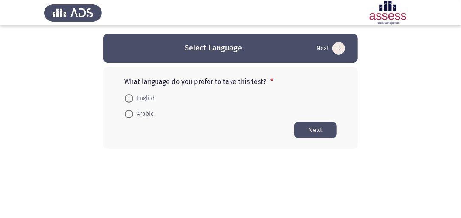
click at [143, 97] on span "English" at bounding box center [144, 98] width 22 height 10
click at [133, 97] on input "English" at bounding box center [129, 98] width 8 height 8
radio input "true"
click at [304, 135] on button "Next" at bounding box center [315, 129] width 42 height 17
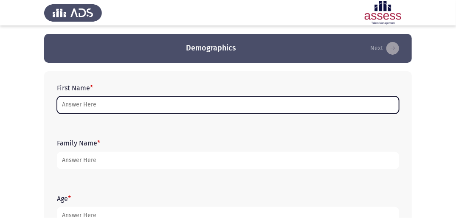
click at [83, 105] on input "First Name *" at bounding box center [228, 104] width 342 height 17
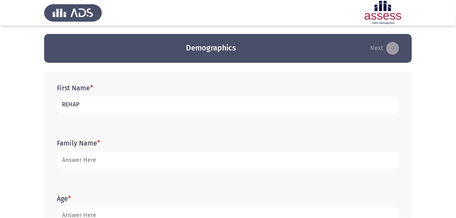
click at [128, 107] on input "REHAP" at bounding box center [228, 104] width 342 height 17
click at [57, 103] on input "REHAP" at bounding box center [228, 104] width 342 height 17
type input "P"
click at [59, 106] on input "رحاب طه جمود" at bounding box center [228, 104] width 342 height 17
type input "د"
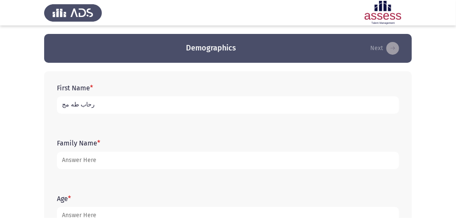
click at [63, 105] on input "رحاب طه مج" at bounding box center [228, 104] width 342 height 17
type input "ج"
click at [83, 102] on input "رحب" at bounding box center [228, 104] width 342 height 17
click at [60, 105] on input "رحب" at bounding box center [228, 104] width 342 height 17
type input "ب"
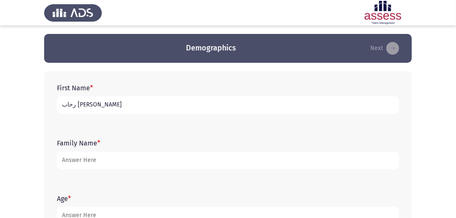
type input "رحاب [PERSON_NAME]"
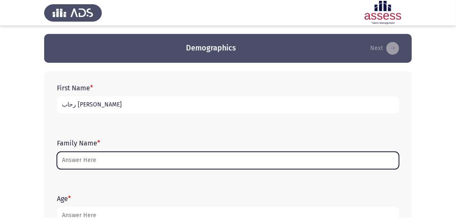
click at [78, 164] on input "Family Name *" at bounding box center [228, 160] width 342 height 17
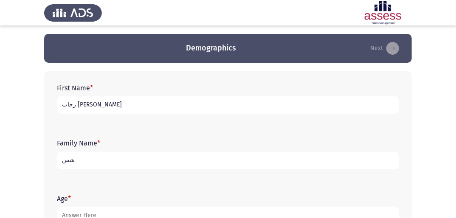
click at [59, 163] on input "شس" at bounding box center [228, 160] width 342 height 17
type input "س"
click at [104, 161] on input "307092601036488" at bounding box center [228, 160] width 342 height 17
type input "30709260103648"
click at [126, 188] on div "Age *" at bounding box center [228, 209] width 351 height 55
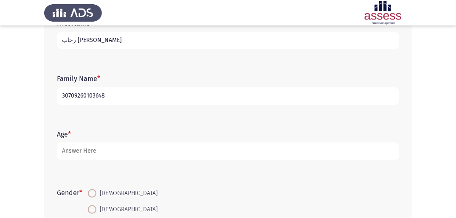
scroll to position [68, 0]
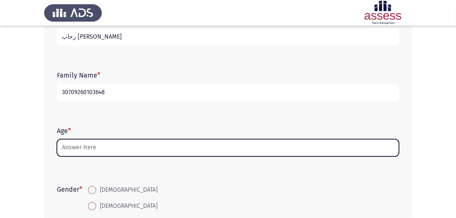
click at [112, 151] on input "Age *" at bounding box center [228, 147] width 342 height 17
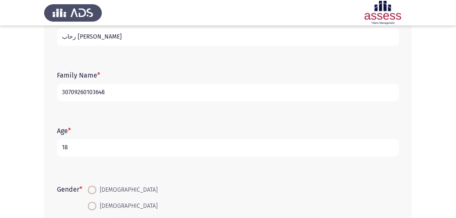
type input "18"
click at [231, 192] on form "Gender * [DEMOGRAPHIC_DATA] [DEMOGRAPHIC_DATA]" at bounding box center [228, 198] width 342 height 32
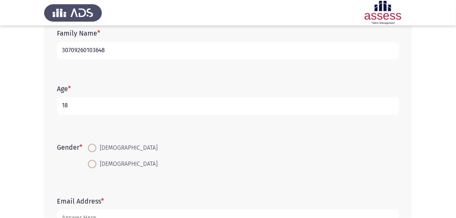
scroll to position [136, 0]
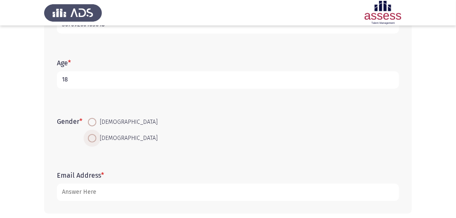
click at [96, 140] on span at bounding box center [92, 138] width 8 height 8
click at [96, 140] on input "[DEMOGRAPHIC_DATA]" at bounding box center [92, 138] width 8 height 8
radio input "true"
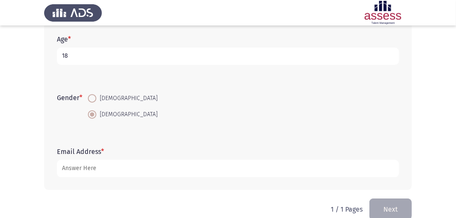
scroll to position [170, 0]
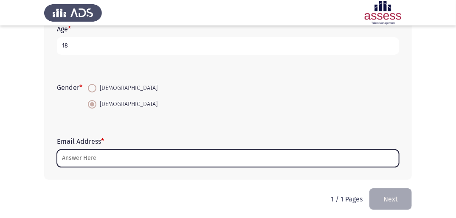
click at [163, 159] on input "Email Address *" at bounding box center [228, 158] width 342 height 17
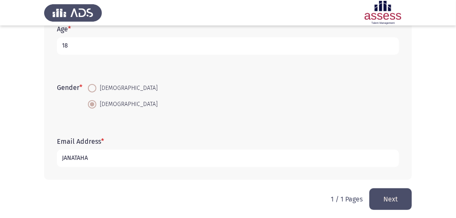
type input "JANATAHA"
click at [386, 197] on button "Next" at bounding box center [390, 199] width 42 height 22
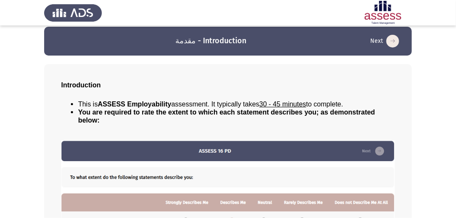
scroll to position [0, 0]
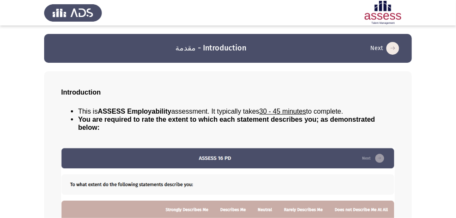
click at [391, 48] on icon "load next page" at bounding box center [392, 48] width 13 height 13
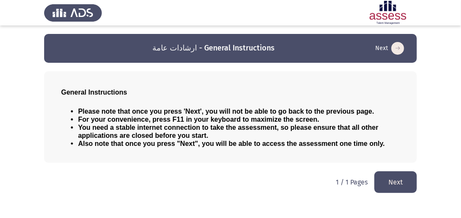
click at [403, 180] on button "Next" at bounding box center [395, 182] width 42 height 22
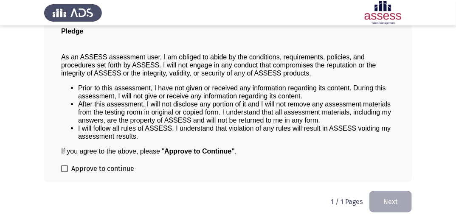
scroll to position [72, 0]
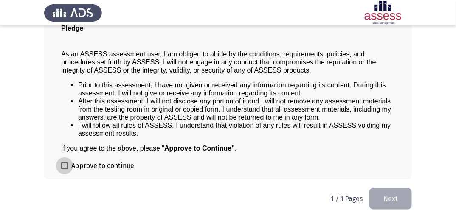
click at [66, 165] on span at bounding box center [64, 166] width 7 height 7
click at [65, 169] on input "Approve to continue" at bounding box center [64, 169] width 0 height 0
checkbox input "true"
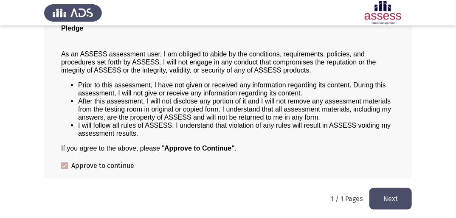
click at [390, 201] on button "Next" at bounding box center [390, 199] width 42 height 22
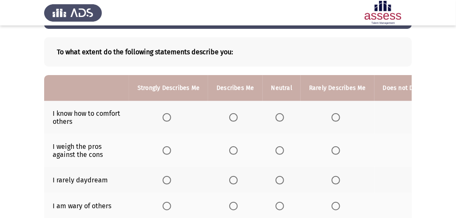
scroll to position [68, 0]
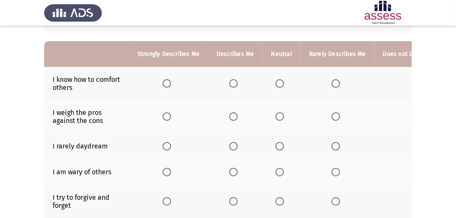
click at [229, 86] on span "Select an option" at bounding box center [233, 83] width 8 height 8
click at [229, 86] on input "Select an option" at bounding box center [233, 83] width 8 height 8
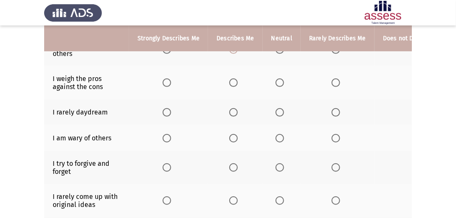
click at [234, 87] on span "Select an option" at bounding box center [233, 83] width 8 height 8
click at [234, 87] on input "Select an option" at bounding box center [233, 83] width 8 height 8
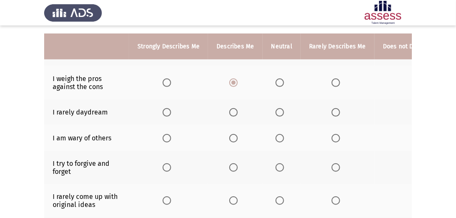
scroll to position [136, 0]
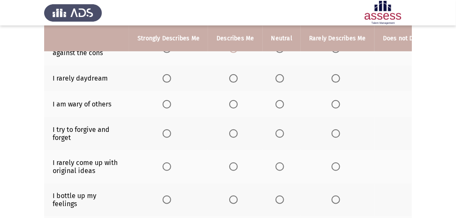
click at [277, 78] on span "Select an option" at bounding box center [279, 78] width 8 height 8
click at [277, 78] on input "Select an option" at bounding box center [279, 78] width 8 height 8
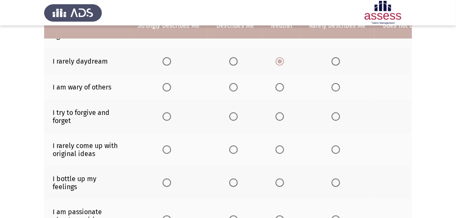
scroll to position [170, 0]
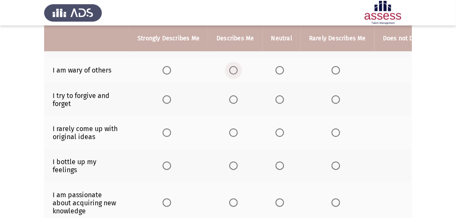
click at [230, 71] on span "Select an option" at bounding box center [233, 70] width 8 height 8
click at [230, 71] on input "Select an option" at bounding box center [233, 70] width 8 height 8
click at [277, 101] on span "Select an option" at bounding box center [279, 100] width 8 height 8
click at [277, 101] on input "Select an option" at bounding box center [279, 100] width 8 height 8
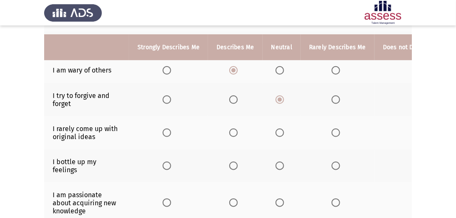
scroll to position [204, 0]
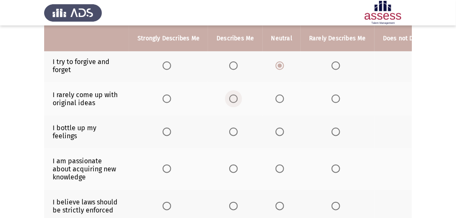
click at [230, 102] on span "Select an option" at bounding box center [233, 99] width 8 height 8
click at [230, 102] on input "Select an option" at bounding box center [233, 99] width 8 height 8
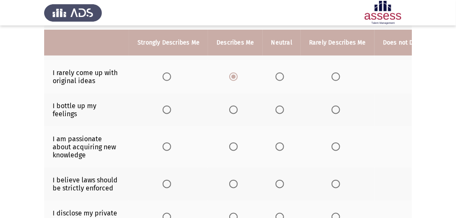
scroll to position [238, 0]
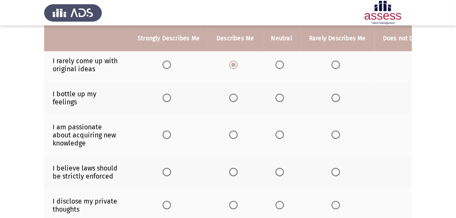
click at [230, 102] on span "Select an option" at bounding box center [233, 98] width 8 height 8
click at [230, 102] on input "Select an option" at bounding box center [233, 98] width 8 height 8
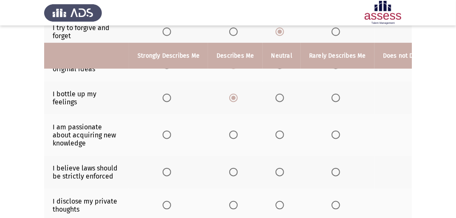
scroll to position [272, 0]
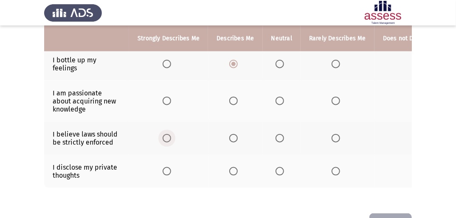
click at [165, 141] on span "Select an option" at bounding box center [167, 138] width 8 height 8
click at [165, 141] on input "Select an option" at bounding box center [167, 138] width 8 height 8
click at [283, 98] on label "Select an option" at bounding box center [281, 101] width 12 height 8
click at [283, 98] on input "Select an option" at bounding box center [279, 101] width 8 height 8
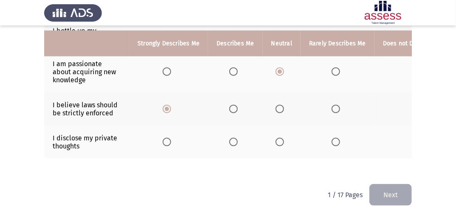
scroll to position [307, 0]
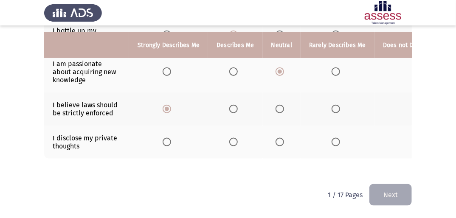
click at [166, 138] on span "Select an option" at bounding box center [167, 142] width 8 height 8
click at [166, 138] on input "Select an option" at bounding box center [167, 142] width 8 height 8
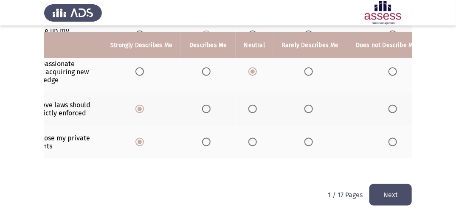
scroll to position [0, 52]
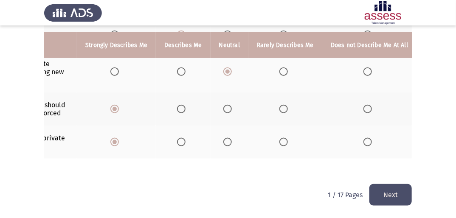
click at [391, 195] on button "Next" at bounding box center [390, 195] width 42 height 22
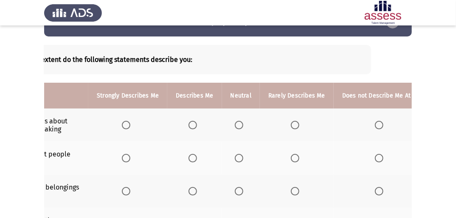
scroll to position [0, 0]
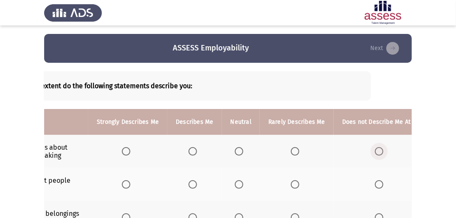
click at [375, 156] on span "Select an option" at bounding box center [379, 151] width 8 height 8
click at [375, 156] on input "Select an option" at bounding box center [379, 151] width 8 height 8
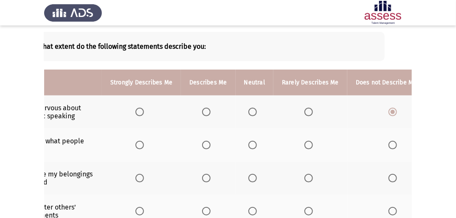
scroll to position [28, 0]
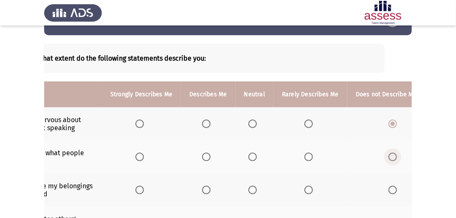
click at [388, 157] on span "Select an option" at bounding box center [392, 157] width 8 height 8
click at [388, 157] on input "Select an option" at bounding box center [392, 157] width 8 height 8
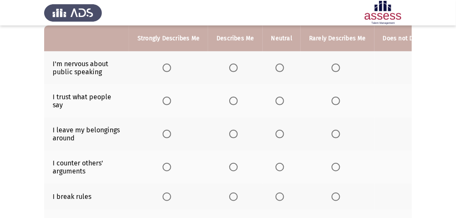
scroll to position [96, 0]
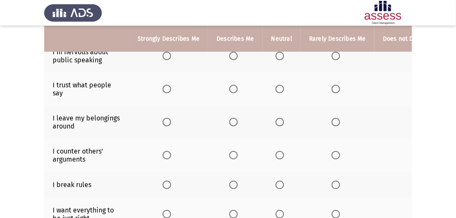
click at [279, 122] on span "Select an option" at bounding box center [279, 122] width 8 height 8
click at [279, 122] on input "Select an option" at bounding box center [279, 122] width 8 height 8
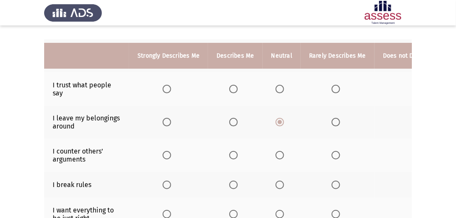
scroll to position [129, 0]
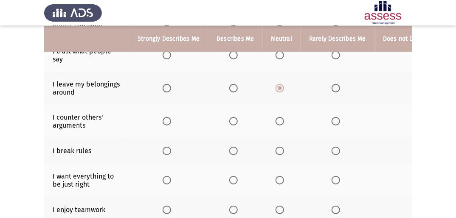
click at [234, 121] on span "Select an option" at bounding box center [233, 121] width 8 height 8
click at [234, 121] on input "Select an option" at bounding box center [233, 121] width 8 height 8
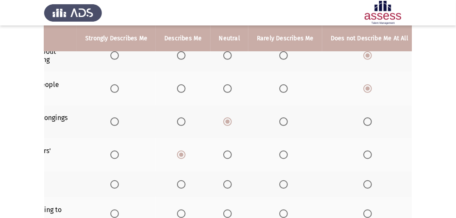
scroll to position [96, 0]
click at [363, 185] on span "Select an option" at bounding box center [367, 185] width 8 height 8
click at [363, 185] on input "Select an option" at bounding box center [367, 185] width 8 height 8
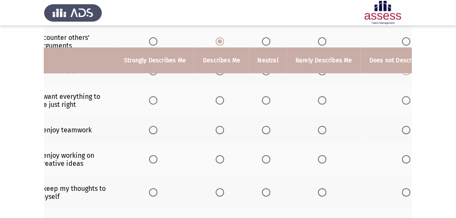
scroll to position [197, 0]
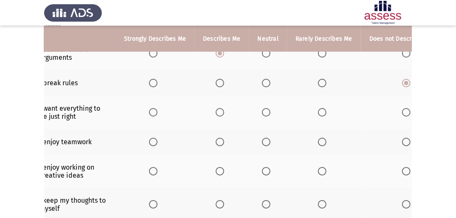
click at [265, 115] on span "Select an option" at bounding box center [266, 112] width 8 height 8
click at [265, 115] on input "Select an option" at bounding box center [266, 112] width 8 height 8
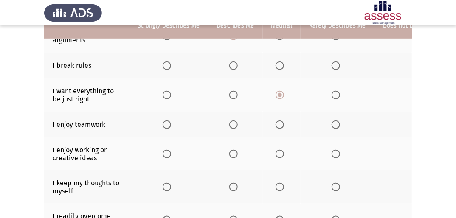
scroll to position [231, 0]
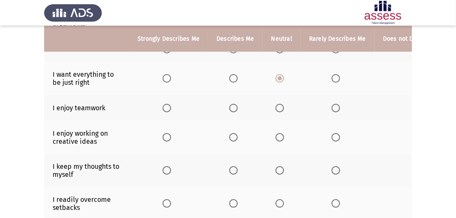
click at [169, 108] on span "Select an option" at bounding box center [167, 108] width 8 height 8
click at [169, 108] on input "Select an option" at bounding box center [167, 108] width 8 height 8
click at [164, 139] on span "Select an option" at bounding box center [167, 137] width 8 height 8
click at [164, 139] on input "Select an option" at bounding box center [167, 137] width 8 height 8
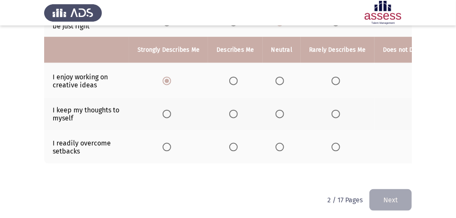
scroll to position [299, 0]
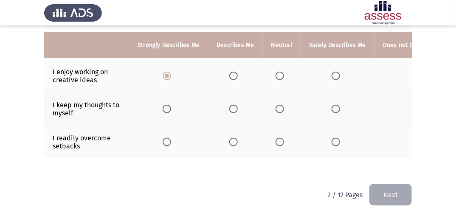
click at [272, 136] on th at bounding box center [282, 142] width 38 height 33
click at [275, 138] on span "Select an option" at bounding box center [279, 142] width 8 height 8
click at [275, 138] on input "Select an option" at bounding box center [279, 142] width 8 height 8
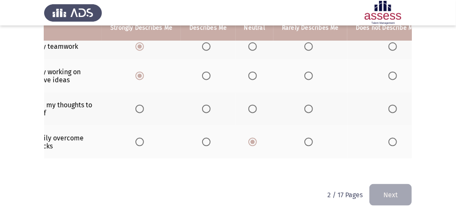
scroll to position [265, 0]
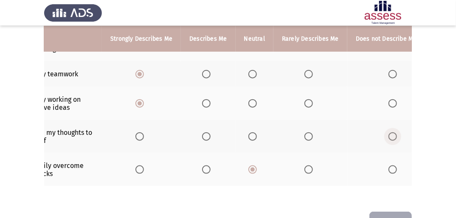
click at [389, 136] on span "Select an option" at bounding box center [392, 136] width 8 height 8
click at [389, 136] on input "Select an option" at bounding box center [392, 136] width 8 height 8
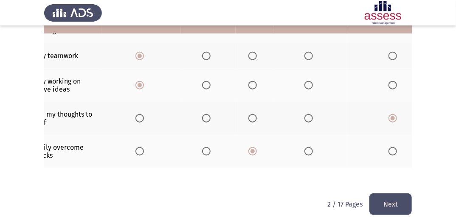
scroll to position [299, 0]
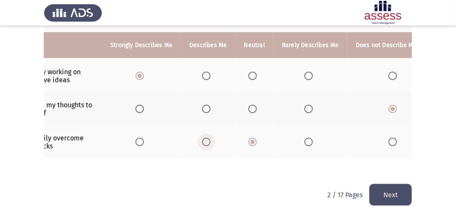
click at [203, 138] on span "Select an option" at bounding box center [206, 142] width 8 height 8
click at [203, 138] on input "Select an option" at bounding box center [206, 142] width 8 height 8
click at [374, 197] on button "Next" at bounding box center [390, 195] width 42 height 22
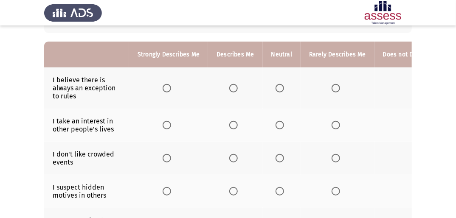
scroll to position [68, 0]
click at [169, 88] on span "Select an option" at bounding box center [167, 88] width 8 height 8
click at [169, 88] on input "Select an option" at bounding box center [167, 88] width 8 height 8
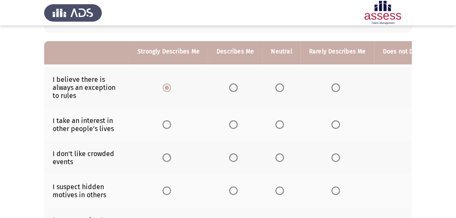
scroll to position [102, 0]
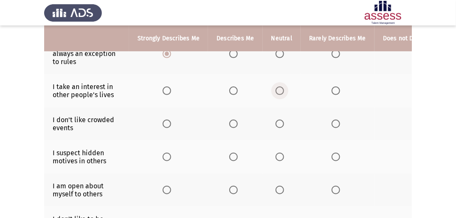
click at [277, 93] on span "Select an option" at bounding box center [279, 91] width 8 height 8
click at [277, 93] on input "Select an option" at bounding box center [279, 91] width 8 height 8
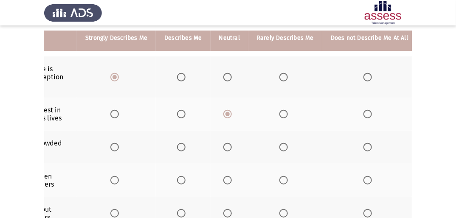
scroll to position [78, 0]
click at [365, 149] on span "Select an option" at bounding box center [367, 147] width 8 height 8
click at [365, 149] on input "Select an option" at bounding box center [367, 147] width 8 height 8
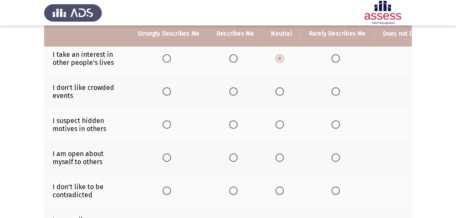
scroll to position [146, 0]
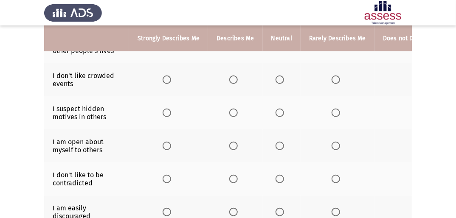
click at [236, 114] on span "Select an option" at bounding box center [233, 113] width 8 height 8
click at [236, 114] on input "Select an option" at bounding box center [233, 113] width 8 height 8
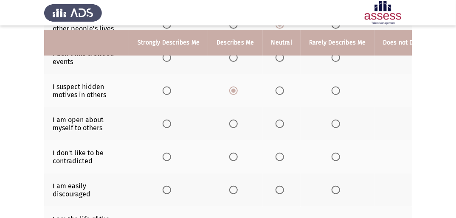
scroll to position [180, 0]
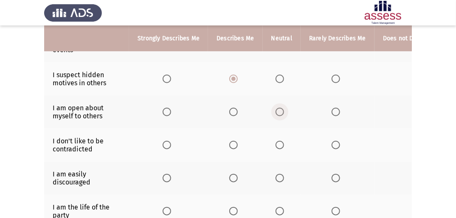
click at [280, 112] on span "Select an option" at bounding box center [279, 112] width 8 height 8
click at [280, 112] on input "Select an option" at bounding box center [279, 112] width 8 height 8
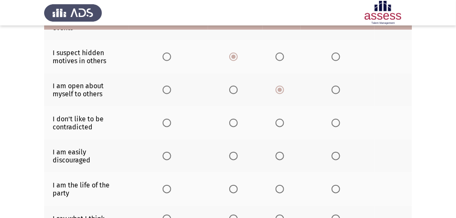
scroll to position [214, 0]
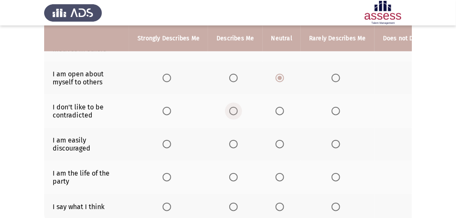
click at [233, 112] on span "Select an option" at bounding box center [233, 111] width 8 height 8
click at [233, 112] on input "Select an option" at bounding box center [233, 111] width 8 height 8
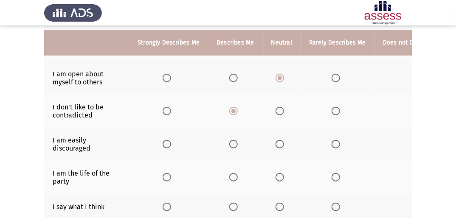
scroll to position [248, 0]
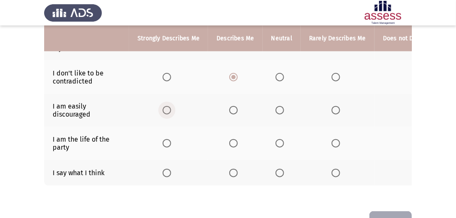
click at [165, 113] on span "Select an option" at bounding box center [167, 110] width 8 height 8
click at [165, 113] on input "Select an option" at bounding box center [167, 110] width 8 height 8
click at [166, 146] on span "Select an option" at bounding box center [167, 143] width 8 height 8
click at [166, 146] on input "Select an option" at bounding box center [167, 143] width 8 height 8
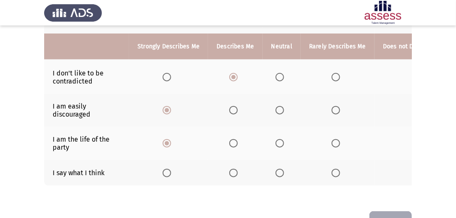
scroll to position [282, 0]
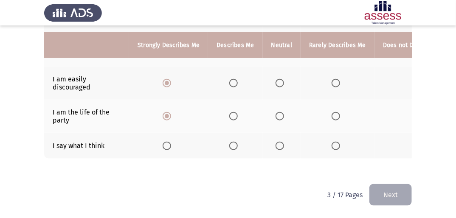
click at [275, 142] on span "Select an option" at bounding box center [279, 146] width 8 height 8
click at [275, 142] on input "Select an option" at bounding box center [279, 146] width 8 height 8
click at [400, 194] on button "Next" at bounding box center [390, 195] width 42 height 22
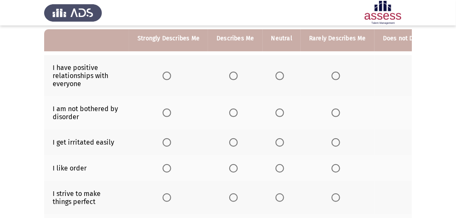
scroll to position [68, 0]
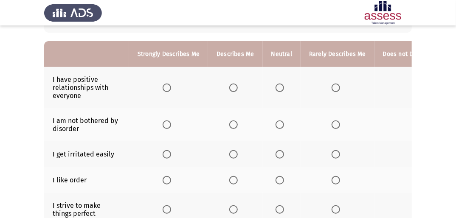
click at [232, 93] on th at bounding box center [235, 87] width 54 height 41
click at [231, 87] on span "Select an option" at bounding box center [233, 88] width 8 height 8
click at [231, 87] on input "Select an option" at bounding box center [233, 88] width 8 height 8
click at [276, 126] on span "Select an option" at bounding box center [279, 125] width 8 height 8
click at [276, 126] on input "Select an option" at bounding box center [279, 125] width 8 height 8
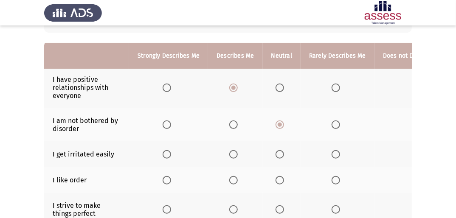
scroll to position [102, 0]
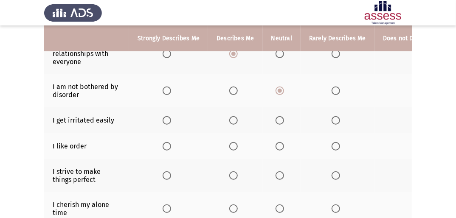
click at [291, 120] on th at bounding box center [282, 120] width 38 height 26
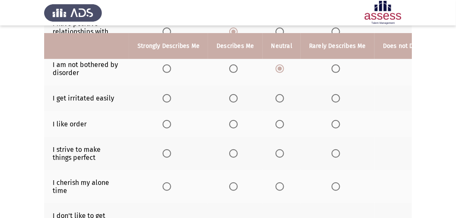
scroll to position [136, 0]
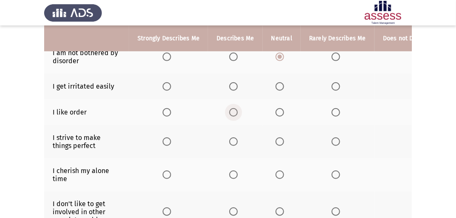
click at [229, 114] on span "Select an option" at bounding box center [233, 112] width 8 height 8
click at [229, 114] on input "Select an option" at bounding box center [233, 112] width 8 height 8
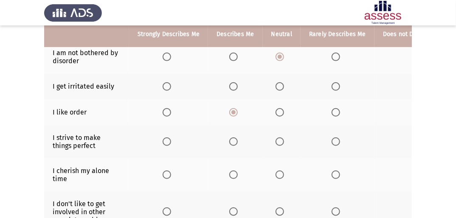
scroll to position [102, 0]
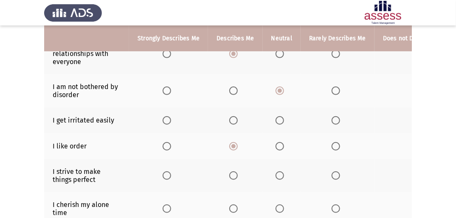
click at [276, 122] on span "Select an option" at bounding box center [279, 120] width 8 height 8
click at [276, 122] on input "Select an option" at bounding box center [279, 120] width 8 height 8
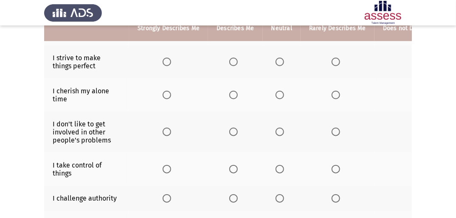
scroll to position [204, 0]
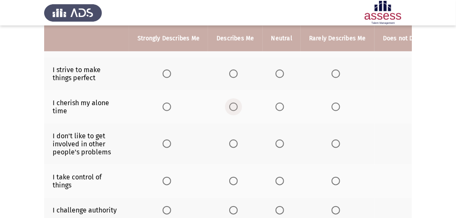
click at [233, 105] on span "Select an option" at bounding box center [233, 107] width 8 height 8
click at [233, 105] on input "Select an option" at bounding box center [233, 107] width 8 height 8
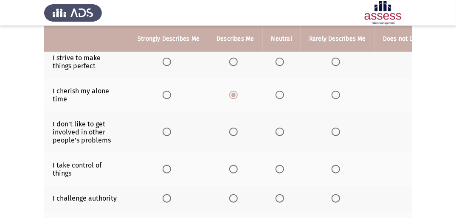
scroll to position [199, 0]
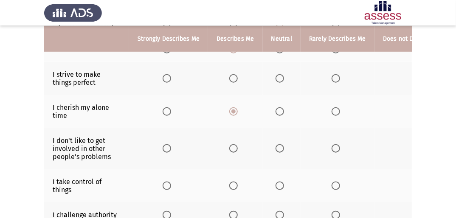
click at [277, 151] on span "Select an option" at bounding box center [279, 148] width 8 height 8
click at [277, 151] on input "Select an option" at bounding box center [279, 148] width 8 height 8
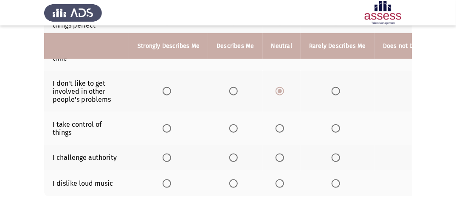
scroll to position [267, 0]
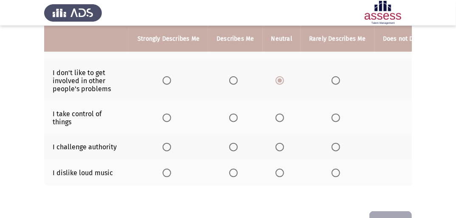
click at [164, 148] on span "Select an option" at bounding box center [167, 147] width 8 height 8
click at [164, 148] on input "Select an option" at bounding box center [167, 147] width 8 height 8
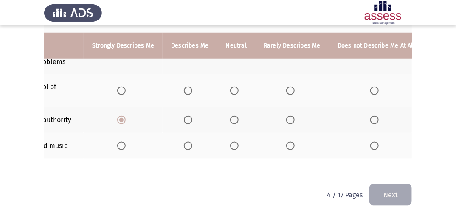
scroll to position [0, 52]
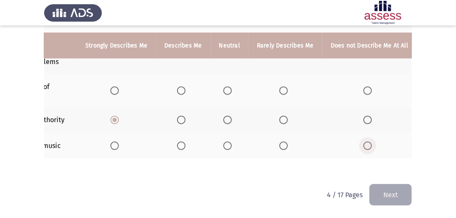
click at [363, 143] on span "Select an option" at bounding box center [367, 146] width 8 height 8
click at [363, 143] on input "Select an option" at bounding box center [367, 146] width 8 height 8
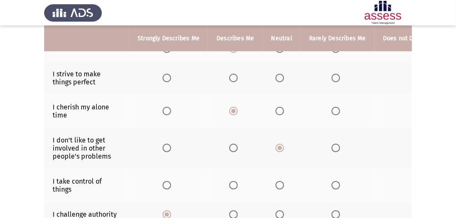
scroll to position [233, 0]
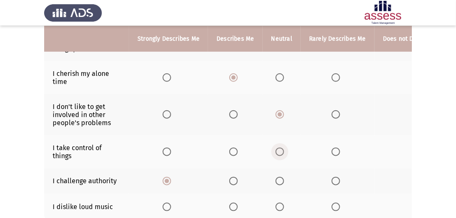
click at [280, 153] on span "Select an option" at bounding box center [279, 152] width 8 height 8
click at [280, 153] on input "Select an option" at bounding box center [279, 152] width 8 height 8
click at [233, 152] on span "Select an option" at bounding box center [233, 152] width 0 height 0
click at [232, 153] on input "Select an option" at bounding box center [233, 152] width 8 height 8
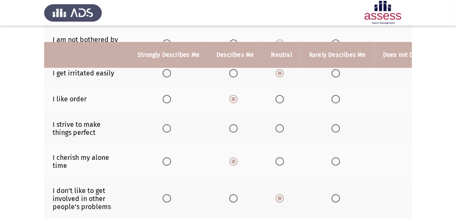
scroll to position [165, 0]
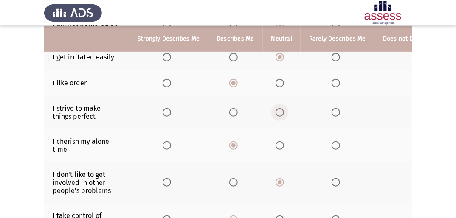
click at [280, 113] on span "Select an option" at bounding box center [279, 112] width 8 height 8
click at [280, 113] on input "Select an option" at bounding box center [279, 112] width 8 height 8
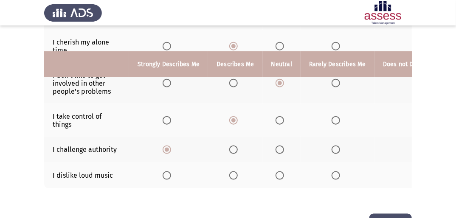
scroll to position [301, 0]
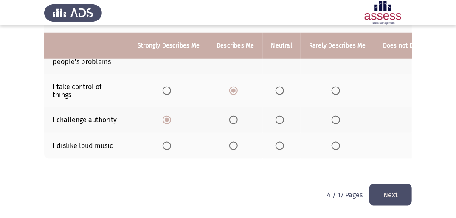
click at [387, 190] on button "Next" at bounding box center [390, 195] width 42 height 22
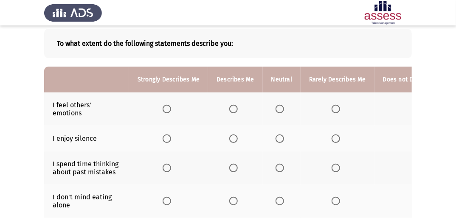
scroll to position [68, 0]
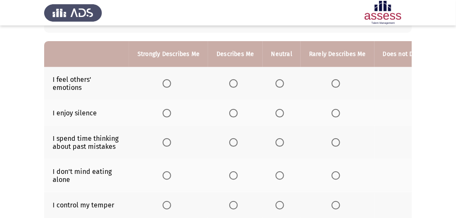
click at [169, 83] on span "Select an option" at bounding box center [167, 83] width 8 height 8
click at [169, 83] on input "Select an option" at bounding box center [167, 83] width 8 height 8
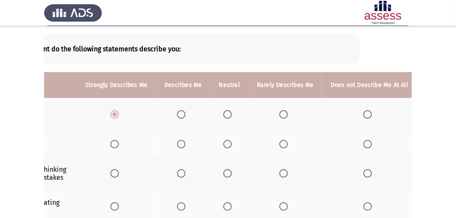
scroll to position [28, 0]
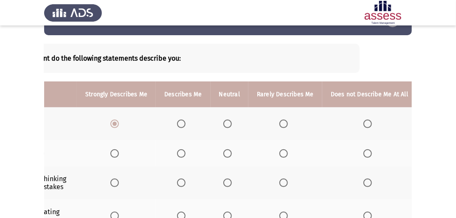
click at [363, 151] on span "Select an option" at bounding box center [367, 153] width 8 height 8
click at [363, 151] on input "Select an option" at bounding box center [367, 153] width 8 height 8
click at [365, 182] on span "Select an option" at bounding box center [367, 183] width 8 height 8
click at [365, 182] on input "Select an option" at bounding box center [367, 183] width 8 height 8
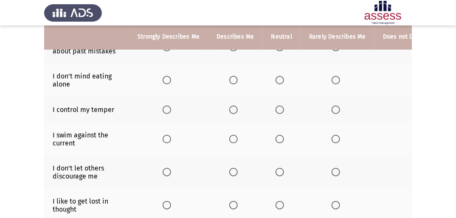
scroll to position [129, 0]
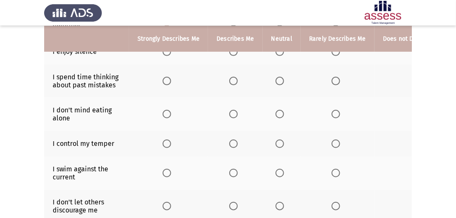
click at [279, 119] on th at bounding box center [282, 114] width 38 height 33
click at [277, 117] on span "Select an option" at bounding box center [279, 114] width 8 height 8
click at [277, 117] on input "Select an option" at bounding box center [279, 114] width 8 height 8
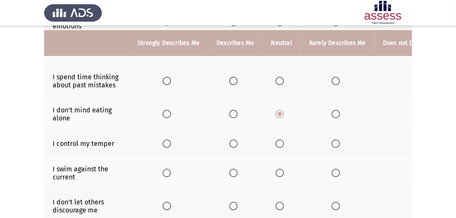
scroll to position [163, 0]
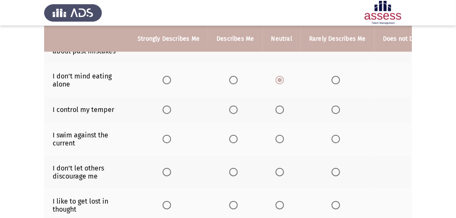
click at [166, 107] on span "Select an option" at bounding box center [167, 110] width 8 height 8
click at [166, 107] on input "Select an option" at bounding box center [167, 110] width 8 height 8
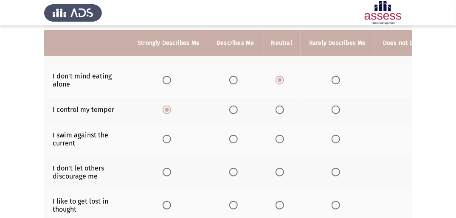
scroll to position [197, 0]
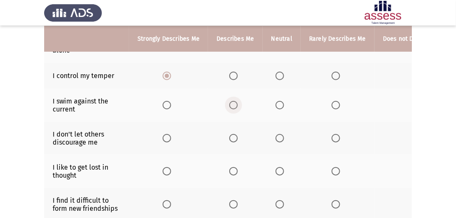
click at [234, 105] on span "Select an option" at bounding box center [233, 105] width 8 height 8
click at [234, 105] on input "Select an option" at bounding box center [233, 105] width 8 height 8
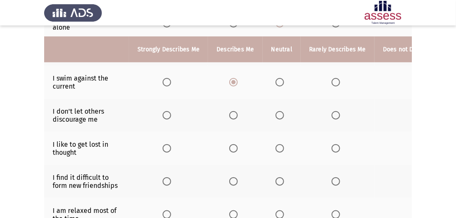
scroll to position [231, 0]
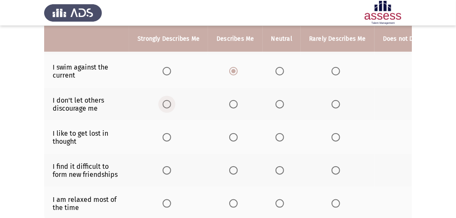
click at [166, 108] on span "Select an option" at bounding box center [167, 104] width 8 height 8
click at [166, 108] on input "Select an option" at bounding box center [167, 104] width 8 height 8
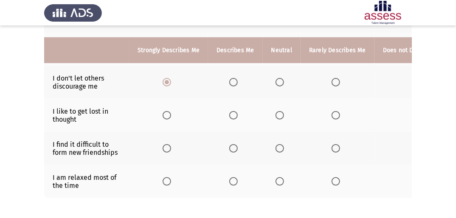
scroll to position [265, 0]
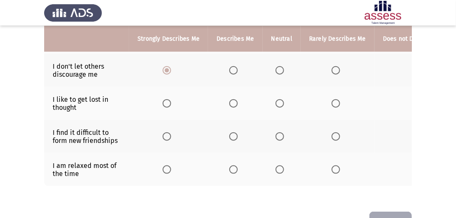
click at [278, 106] on span "Select an option" at bounding box center [279, 103] width 8 height 8
click at [278, 106] on input "Select an option" at bounding box center [279, 103] width 8 height 8
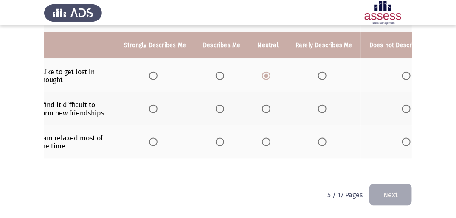
scroll to position [0, 52]
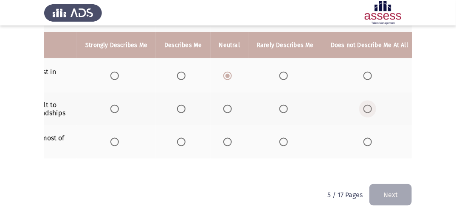
click at [363, 105] on span "Select an option" at bounding box center [367, 109] width 8 height 8
click at [363, 105] on input "Select an option" at bounding box center [367, 109] width 8 height 8
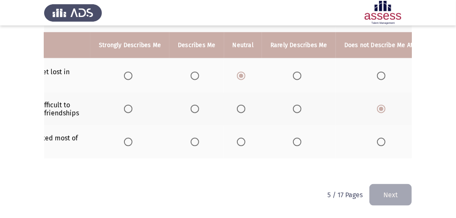
scroll to position [0, 0]
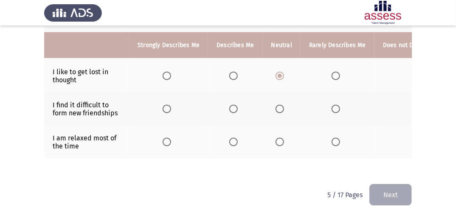
click at [166, 138] on span "Select an option" at bounding box center [167, 142] width 8 height 8
click at [166, 138] on input "Select an option" at bounding box center [167, 142] width 8 height 8
click at [376, 194] on button "Next" at bounding box center [390, 195] width 42 height 22
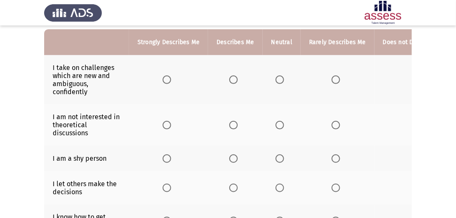
scroll to position [68, 0]
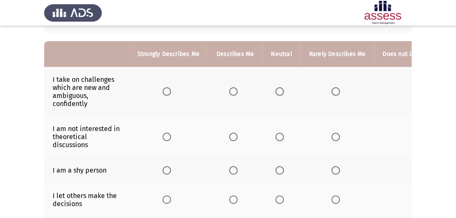
click at [161, 90] on th at bounding box center [168, 91] width 79 height 49
click at [166, 91] on span "Select an option" at bounding box center [167, 91] width 8 height 8
click at [166, 91] on input "Select an option" at bounding box center [167, 91] width 8 height 8
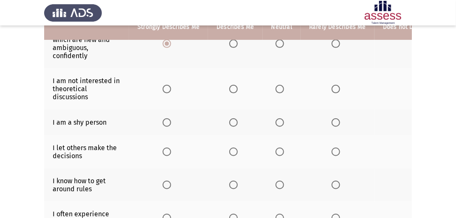
scroll to position [102, 0]
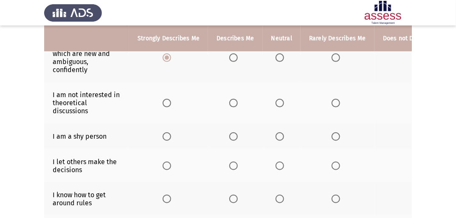
click at [236, 103] on span "Select an option" at bounding box center [233, 103] width 8 height 8
click at [236, 103] on input "Select an option" at bounding box center [233, 103] width 8 height 8
click at [281, 104] on span "Select an option" at bounding box center [279, 103] width 8 height 8
click at [281, 104] on input "Select an option" at bounding box center [279, 103] width 8 height 8
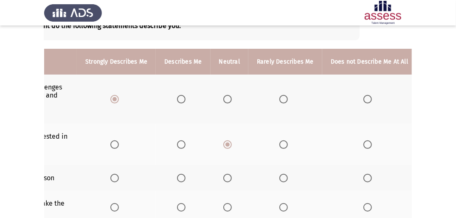
scroll to position [94, 0]
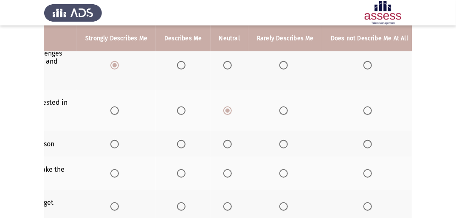
click at [363, 140] on span "Select an option" at bounding box center [367, 144] width 8 height 8
click at [363, 140] on input "Select an option" at bounding box center [367, 144] width 8 height 8
click at [363, 174] on span "Select an option" at bounding box center [367, 173] width 8 height 8
click at [363, 174] on input "Select an option" at bounding box center [367, 173] width 8 height 8
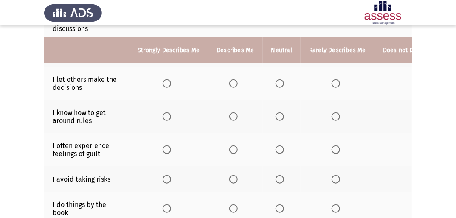
scroll to position [196, 0]
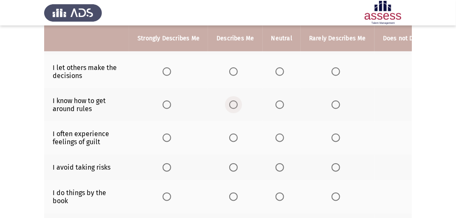
click at [233, 105] on span "Select an option" at bounding box center [233, 105] width 8 height 8
click at [233, 105] on input "Select an option" at bounding box center [233, 105] width 8 height 8
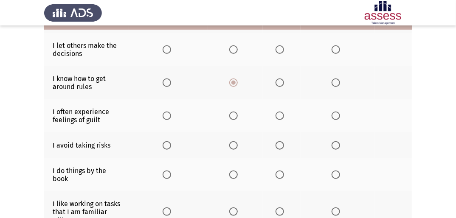
scroll to position [230, 0]
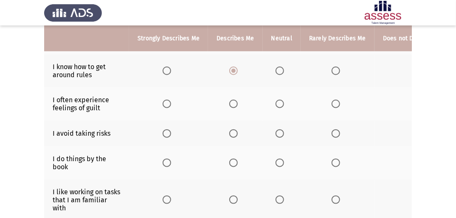
click at [280, 105] on span "Select an option" at bounding box center [279, 104] width 8 height 8
click at [280, 105] on input "Select an option" at bounding box center [279, 104] width 8 height 8
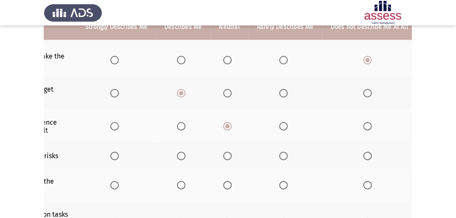
scroll to position [196, 0]
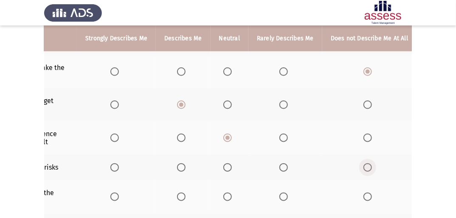
click at [364, 168] on span "Select an option" at bounding box center [367, 167] width 8 height 8
click at [364, 168] on input "Select an option" at bounding box center [367, 167] width 8 height 8
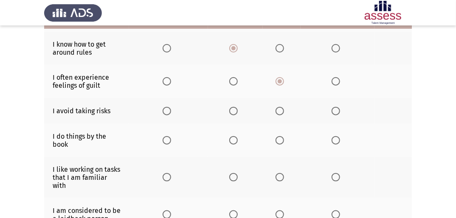
scroll to position [264, 0]
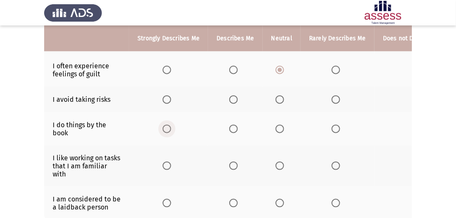
click at [164, 129] on span "Select an option" at bounding box center [167, 129] width 8 height 8
click at [164, 129] on input "Select an option" at bounding box center [167, 129] width 8 height 8
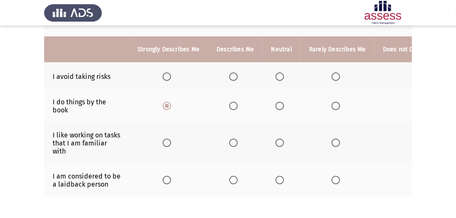
scroll to position [298, 0]
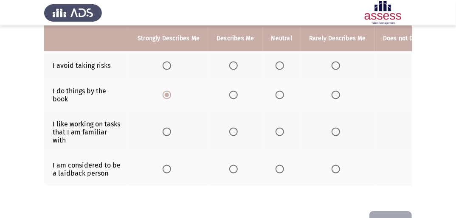
click at [332, 134] on span "Select an option" at bounding box center [336, 132] width 8 height 8
click at [332, 134] on input "Select an option" at bounding box center [336, 132] width 8 height 8
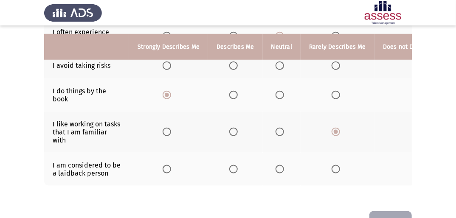
scroll to position [332, 0]
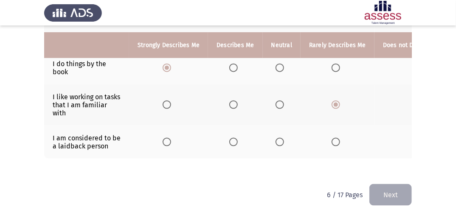
click at [276, 138] on span "Select an option" at bounding box center [279, 142] width 8 height 8
click at [276, 138] on input "Select an option" at bounding box center [279, 142] width 8 height 8
click at [388, 191] on button "Next" at bounding box center [390, 195] width 42 height 22
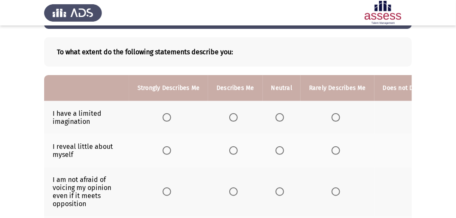
scroll to position [68, 0]
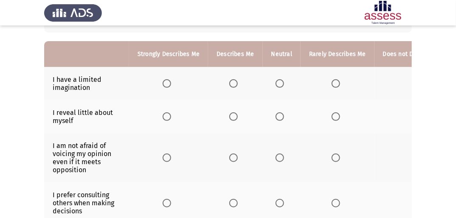
click at [277, 85] on span "Select an option" at bounding box center [279, 83] width 8 height 8
click at [277, 85] on input "Select an option" at bounding box center [279, 83] width 8 height 8
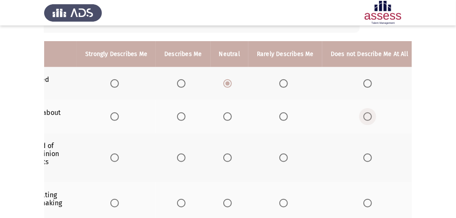
click at [363, 115] on span "Select an option" at bounding box center [367, 116] width 8 height 8
click at [363, 115] on input "Select an option" at bounding box center [367, 116] width 8 height 8
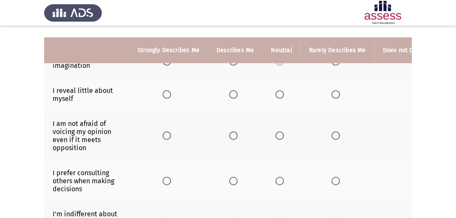
scroll to position [102, 0]
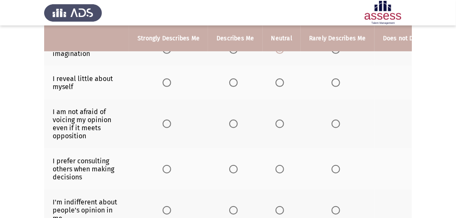
click at [169, 122] on span "Select an option" at bounding box center [167, 124] width 8 height 8
click at [169, 122] on input "Select an option" at bounding box center [167, 124] width 8 height 8
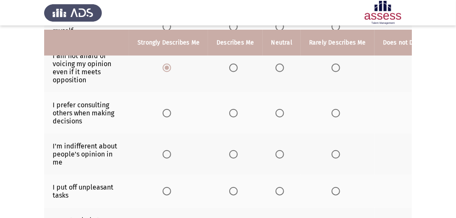
scroll to position [170, 0]
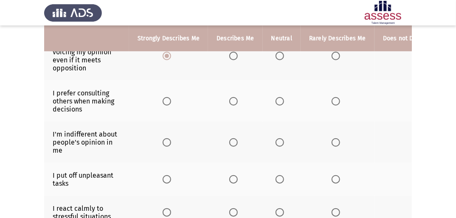
click at [281, 100] on span "Select an option" at bounding box center [279, 101] width 8 height 8
click at [281, 100] on input "Select an option" at bounding box center [279, 101] width 8 height 8
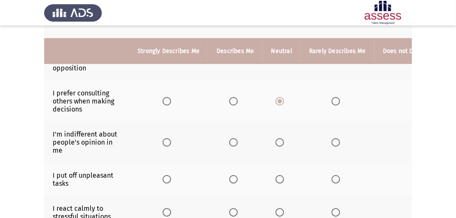
scroll to position [204, 0]
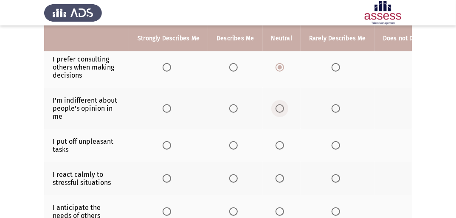
click at [281, 106] on span "Select an option" at bounding box center [279, 108] width 8 height 8
click at [281, 106] on input "Select an option" at bounding box center [279, 108] width 8 height 8
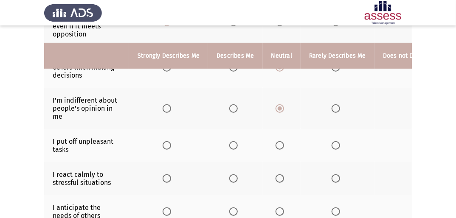
scroll to position [238, 0]
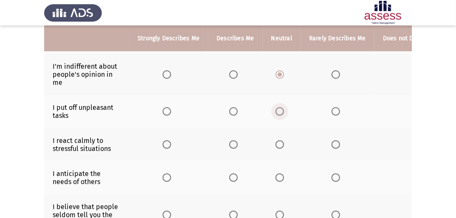
click at [275, 112] on span "Select an option" at bounding box center [279, 111] width 8 height 8
click at [275, 112] on input "Select an option" at bounding box center [279, 111] width 8 height 8
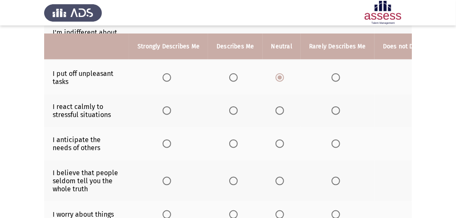
scroll to position [306, 0]
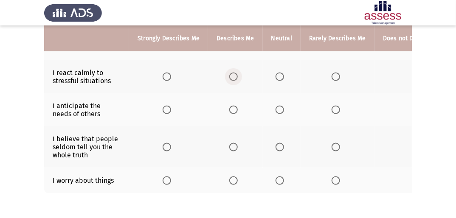
click at [232, 75] on span "Select an option" at bounding box center [233, 77] width 8 height 8
click at [232, 75] on input "Select an option" at bounding box center [233, 77] width 8 height 8
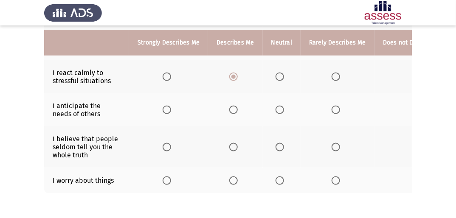
scroll to position [340, 0]
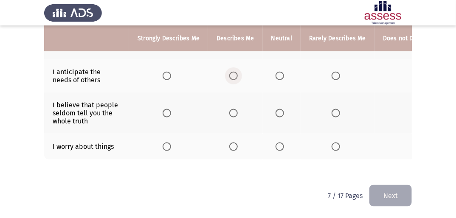
click at [232, 80] on span "Select an option" at bounding box center [233, 76] width 8 height 8
click at [232, 80] on input "Select an option" at bounding box center [233, 76] width 8 height 8
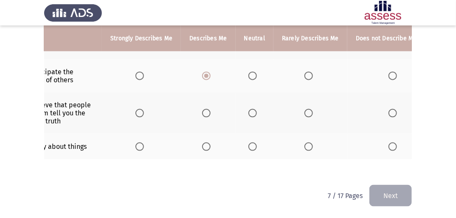
scroll to position [0, 52]
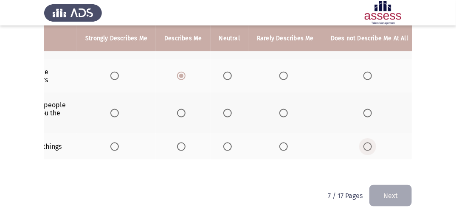
click at [363, 150] on span "Select an option" at bounding box center [367, 147] width 8 height 8
click at [363, 150] on input "Select an option" at bounding box center [367, 147] width 8 height 8
click at [366, 117] on span "Select an option" at bounding box center [367, 113] width 8 height 8
click at [366, 117] on input "Select an option" at bounding box center [367, 113] width 8 height 8
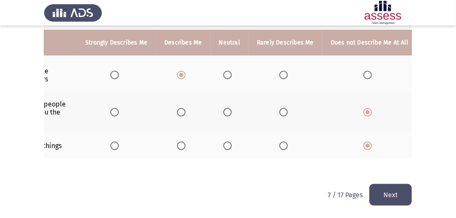
scroll to position [348, 0]
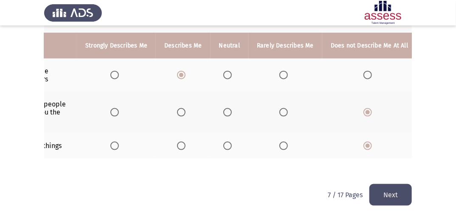
click at [389, 188] on button "Next" at bounding box center [390, 195] width 42 height 22
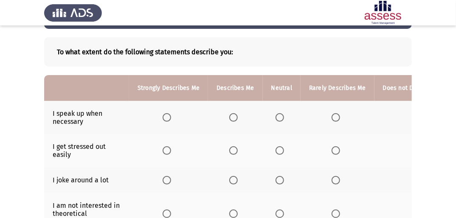
scroll to position [68, 0]
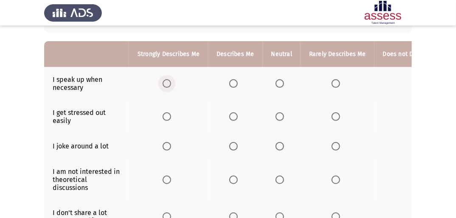
click at [168, 85] on span "Select an option" at bounding box center [167, 83] width 8 height 8
click at [168, 85] on input "Select an option" at bounding box center [167, 83] width 8 height 8
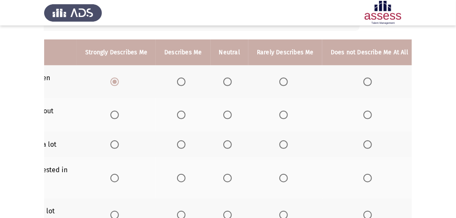
scroll to position [36, 0]
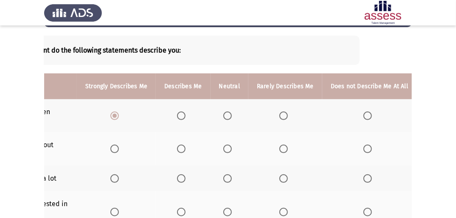
click at [363, 149] on span "Select an option" at bounding box center [367, 149] width 8 height 8
click at [363, 149] on input "Select an option" at bounding box center [367, 149] width 8 height 8
click at [363, 174] on span "Select an option" at bounding box center [367, 178] width 8 height 8
click at [363, 174] on input "Select an option" at bounding box center [367, 178] width 8 height 8
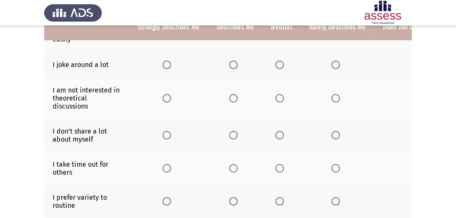
scroll to position [138, 0]
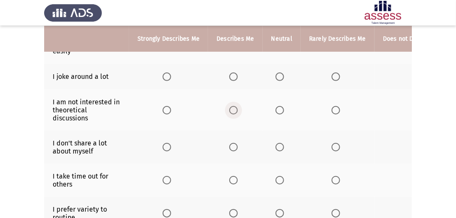
click at [231, 110] on span "Select an option" at bounding box center [233, 110] width 8 height 8
click at [231, 110] on input "Select an option" at bounding box center [233, 110] width 8 height 8
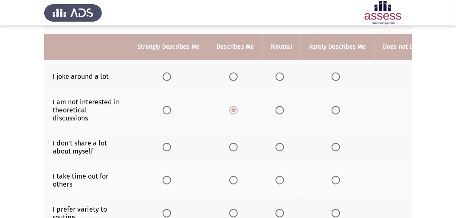
scroll to position [171, 0]
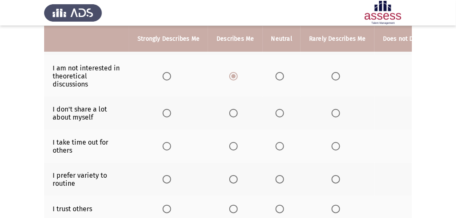
click at [332, 114] on span "Select an option" at bounding box center [336, 113] width 8 height 8
click at [332, 114] on input "Select an option" at bounding box center [336, 113] width 8 height 8
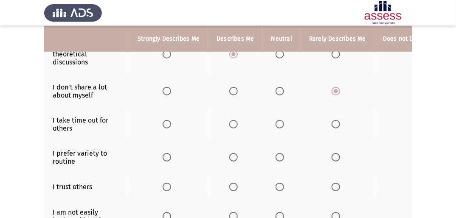
scroll to position [205, 0]
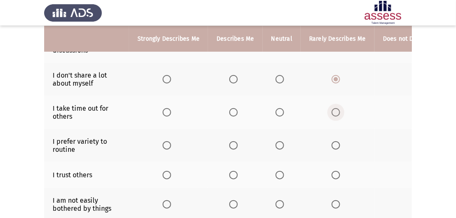
click at [338, 112] on label "Select an option" at bounding box center [338, 112] width 12 height 8
click at [338, 112] on input "Select an option" at bounding box center [336, 112] width 8 height 8
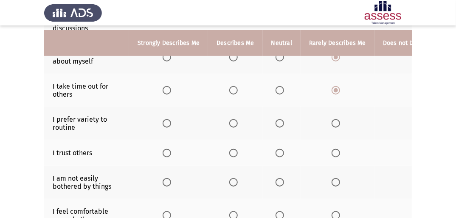
scroll to position [239, 0]
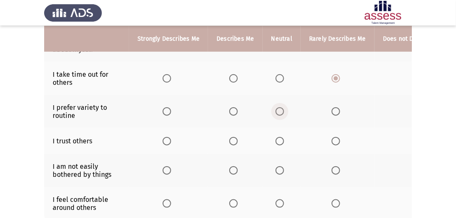
click at [283, 111] on label "Select an option" at bounding box center [281, 111] width 12 height 8
click at [283, 111] on input "Select an option" at bounding box center [279, 111] width 8 height 8
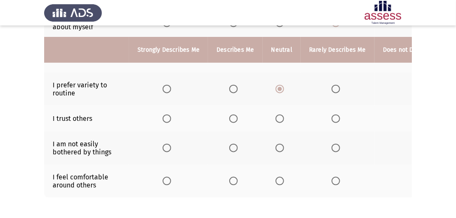
scroll to position [273, 0]
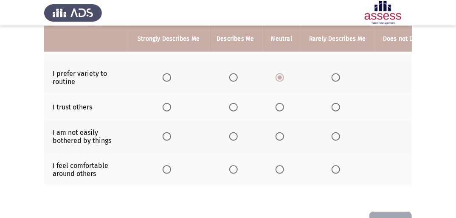
click at [277, 106] on span "Select an option" at bounding box center [279, 107] width 8 height 8
click at [277, 106] on input "Select an option" at bounding box center [279, 107] width 8 height 8
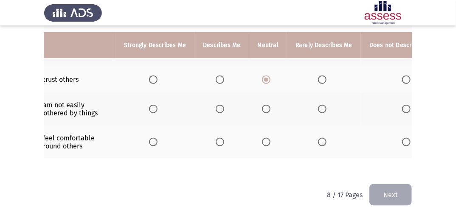
scroll to position [0, 52]
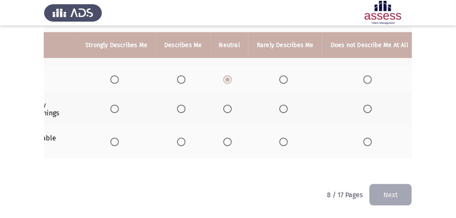
click at [114, 138] on span "Select an option" at bounding box center [114, 142] width 8 height 8
click at [114, 138] on input "Select an option" at bounding box center [114, 142] width 8 height 8
click at [363, 105] on span "Select an option" at bounding box center [367, 109] width 8 height 8
click at [363, 105] on input "Select an option" at bounding box center [367, 109] width 8 height 8
click at [391, 198] on button "Next" at bounding box center [390, 195] width 42 height 22
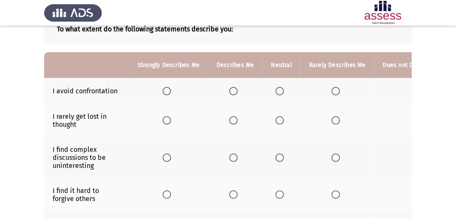
scroll to position [68, 0]
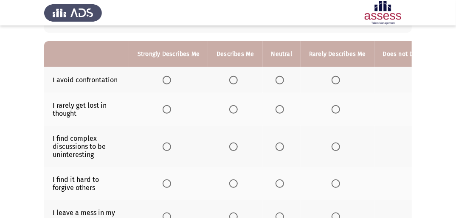
click at [275, 79] on span "Select an option" at bounding box center [279, 80] width 8 height 8
click at [275, 79] on input "Select an option" at bounding box center [279, 80] width 8 height 8
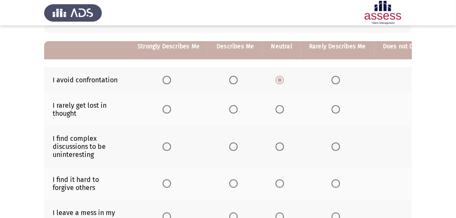
scroll to position [102, 0]
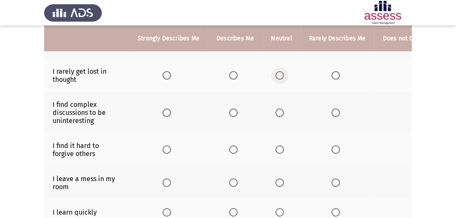
click at [280, 78] on span "Select an option" at bounding box center [279, 75] width 8 height 8
click at [280, 78] on input "Select an option" at bounding box center [279, 75] width 8 height 8
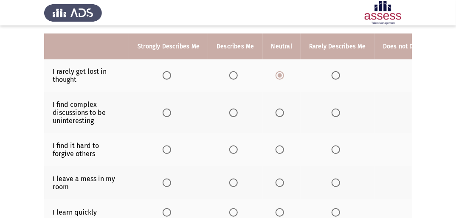
scroll to position [136, 0]
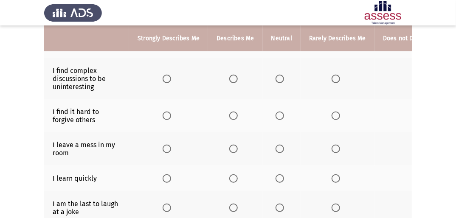
click at [166, 76] on span "Select an option" at bounding box center [167, 79] width 8 height 8
click at [166, 76] on input "Select an option" at bounding box center [167, 79] width 8 height 8
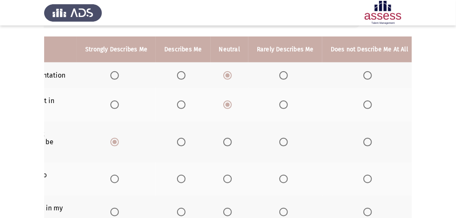
scroll to position [70, 0]
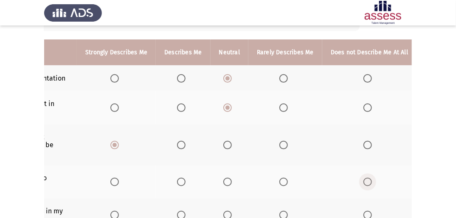
click at [365, 180] on span "Select an option" at bounding box center [367, 182] width 8 height 8
click at [365, 180] on input "Select an option" at bounding box center [367, 182] width 8 height 8
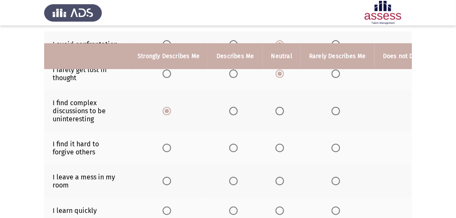
scroll to position [138, 0]
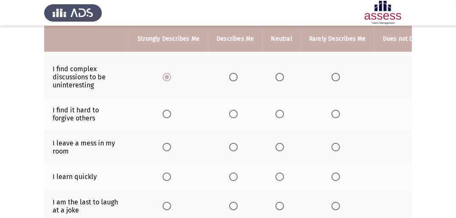
click at [276, 148] on span "Select an option" at bounding box center [279, 147] width 8 height 8
click at [276, 148] on input "Select an option" at bounding box center [279, 147] width 8 height 8
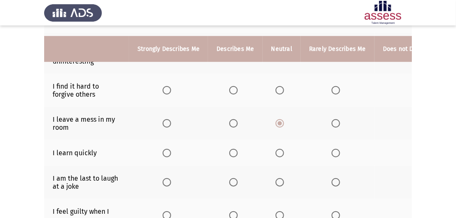
scroll to position [171, 0]
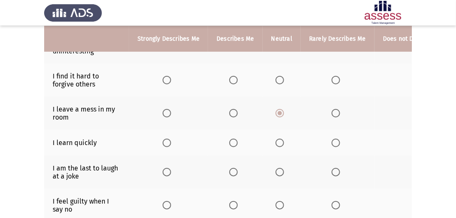
click at [165, 143] on span "Select an option" at bounding box center [167, 143] width 8 height 8
click at [165, 143] on input "Select an option" at bounding box center [167, 143] width 8 height 8
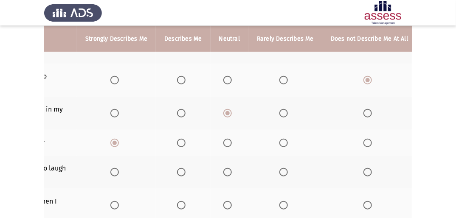
click at [363, 171] on span "Select an option" at bounding box center [367, 172] width 8 height 8
click at [363, 171] on input "Select an option" at bounding box center [367, 172] width 8 height 8
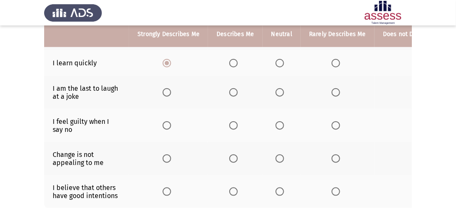
scroll to position [239, 0]
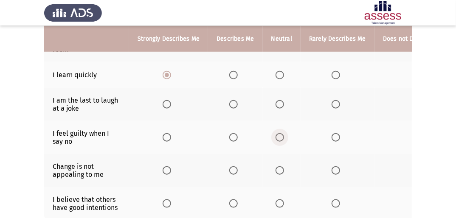
click at [277, 140] on span "Select an option" at bounding box center [279, 137] width 8 height 8
click at [277, 140] on input "Select an option" at bounding box center [279, 137] width 8 height 8
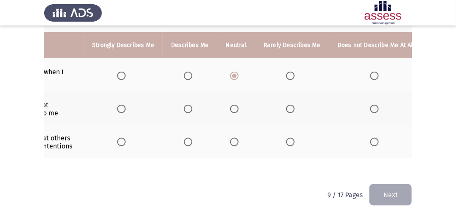
scroll to position [0, 52]
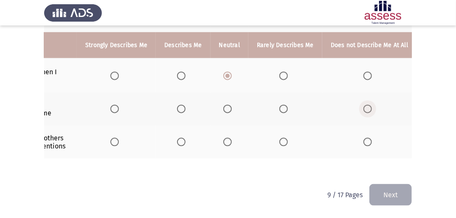
click at [363, 105] on span "Select an option" at bounding box center [367, 109] width 8 height 8
click at [363, 105] on input "Select an option" at bounding box center [367, 109] width 8 height 8
click at [226, 105] on span "Select an option" at bounding box center [227, 109] width 8 height 8
click at [226, 105] on input "Select an option" at bounding box center [227, 109] width 8 height 8
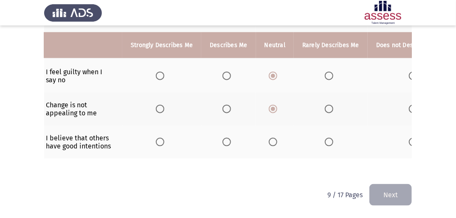
scroll to position [0, 0]
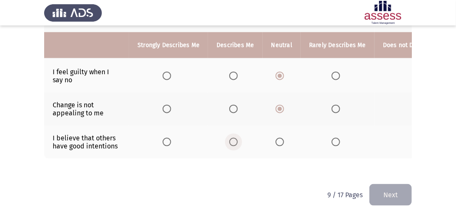
click at [236, 138] on span "Select an option" at bounding box center [233, 142] width 8 height 8
click at [236, 138] on input "Select an option" at bounding box center [233, 142] width 8 height 8
click at [388, 193] on button "Next" at bounding box center [390, 195] width 42 height 22
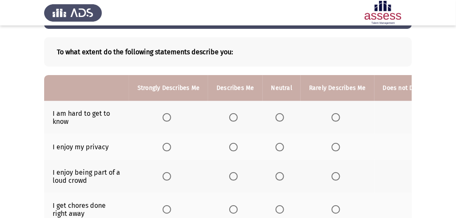
scroll to position [34, 0]
click at [277, 118] on span "Select an option" at bounding box center [279, 117] width 8 height 8
click at [277, 118] on input "Select an option" at bounding box center [279, 117] width 8 height 8
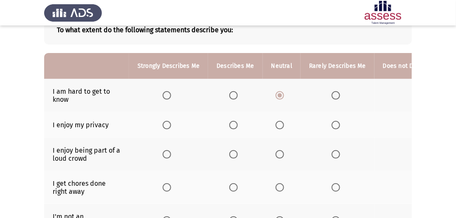
scroll to position [68, 0]
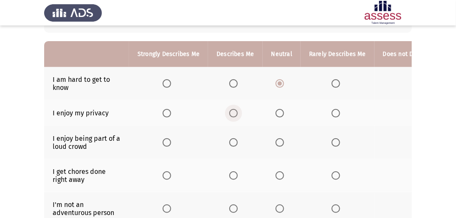
click at [231, 112] on span "Select an option" at bounding box center [233, 113] width 8 height 8
click at [231, 112] on input "Select an option" at bounding box center [233, 113] width 8 height 8
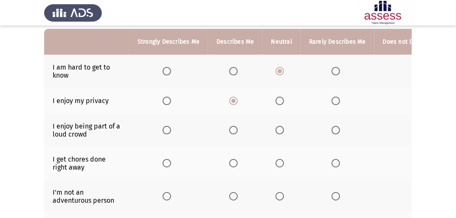
scroll to position [102, 0]
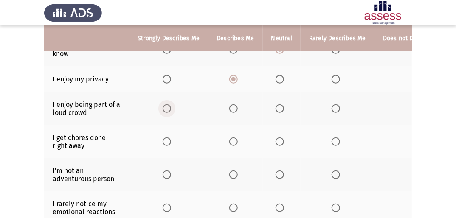
click at [164, 105] on span "Select an option" at bounding box center [167, 108] width 8 height 8
click at [164, 105] on input "Select an option" at bounding box center [167, 108] width 8 height 8
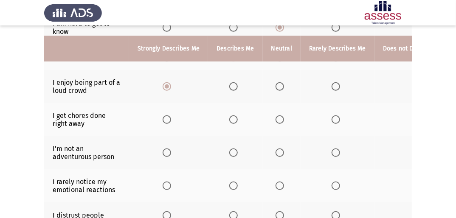
scroll to position [136, 0]
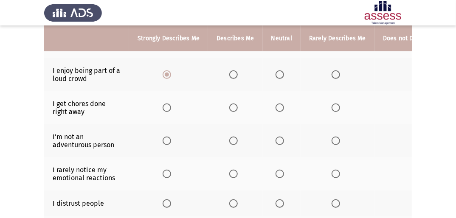
click at [277, 109] on span "Select an option" at bounding box center [279, 108] width 8 height 8
click at [277, 109] on input "Select an option" at bounding box center [279, 108] width 8 height 8
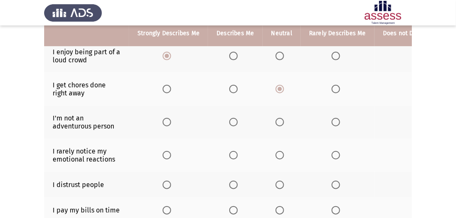
scroll to position [170, 0]
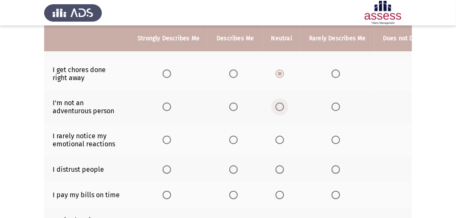
click at [276, 104] on span "Select an option" at bounding box center [279, 107] width 8 height 8
click at [276, 104] on input "Select an option" at bounding box center [279, 107] width 8 height 8
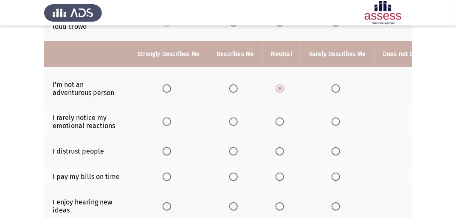
scroll to position [204, 0]
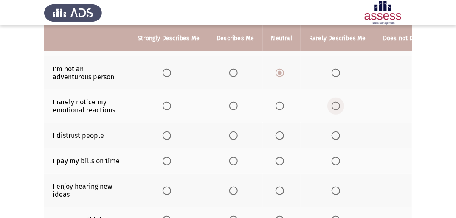
click at [332, 109] on span "Select an option" at bounding box center [336, 106] width 8 height 8
click at [332, 109] on input "Select an option" at bounding box center [336, 106] width 8 height 8
click at [277, 133] on span "Select an option" at bounding box center [279, 136] width 8 height 8
click at [277, 133] on input "Select an option" at bounding box center [279, 136] width 8 height 8
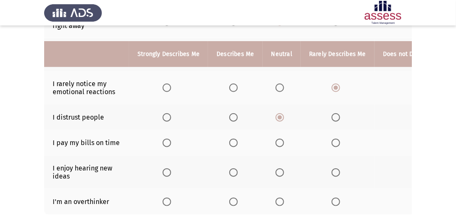
scroll to position [238, 0]
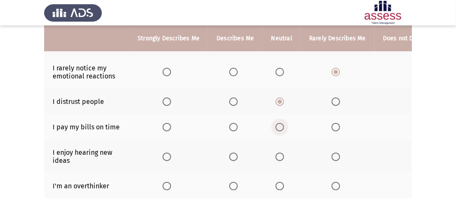
click at [282, 127] on label "Select an option" at bounding box center [281, 127] width 12 height 8
click at [282, 127] on input "Select an option" at bounding box center [279, 127] width 8 height 8
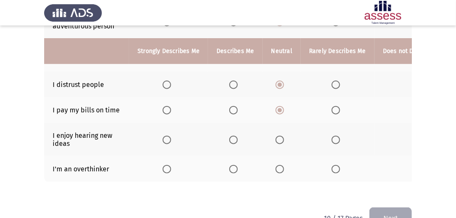
scroll to position [272, 0]
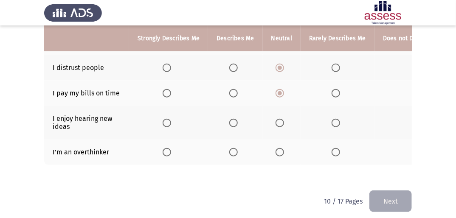
click at [163, 126] on span "Select an option" at bounding box center [167, 123] width 8 height 8
click at [163, 126] on input "Select an option" at bounding box center [167, 123] width 8 height 8
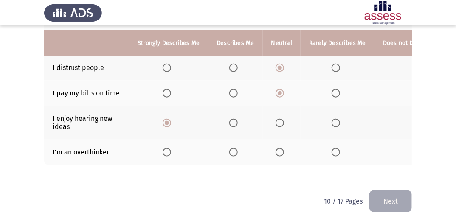
scroll to position [285, 0]
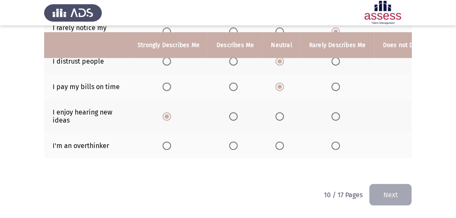
click at [280, 142] on span "Select an option" at bounding box center [279, 146] width 8 height 8
click at [280, 142] on input "Select an option" at bounding box center [279, 146] width 8 height 8
click at [382, 190] on button "Next" at bounding box center [390, 195] width 42 height 22
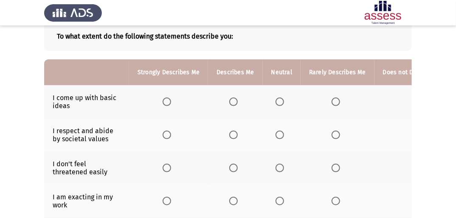
scroll to position [68, 0]
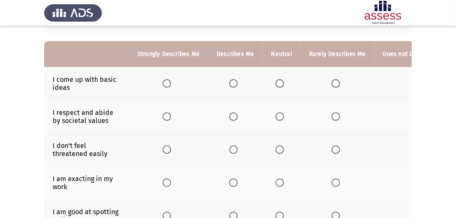
click at [233, 85] on span "Select an option" at bounding box center [233, 83] width 8 height 8
click at [233, 85] on input "Select an option" at bounding box center [233, 83] width 8 height 8
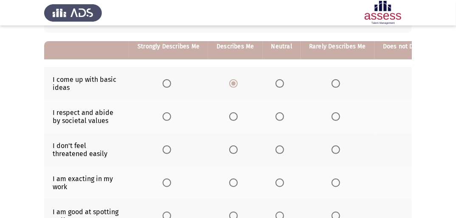
scroll to position [102, 0]
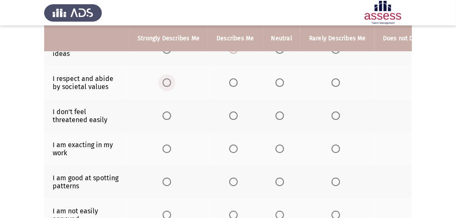
click at [166, 86] on span "Select an option" at bounding box center [167, 83] width 8 height 8
click at [166, 86] on input "Select an option" at bounding box center [167, 83] width 8 height 8
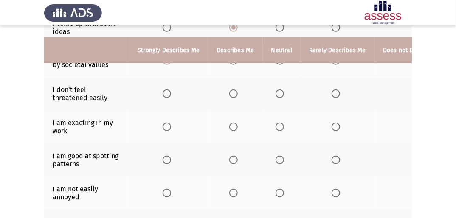
scroll to position [136, 0]
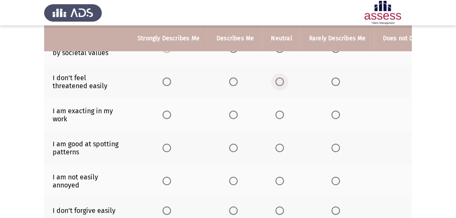
click at [275, 81] on span "Select an option" at bounding box center [279, 82] width 8 height 8
click at [275, 81] on input "Select an option" at bounding box center [279, 82] width 8 height 8
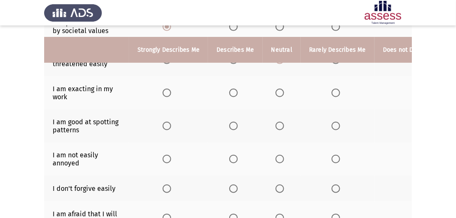
scroll to position [170, 0]
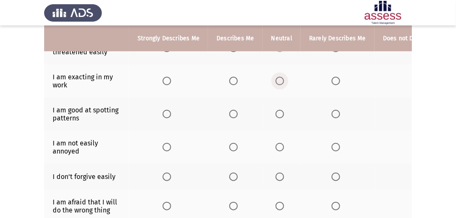
click at [277, 78] on span "Select an option" at bounding box center [279, 81] width 8 height 8
click at [277, 78] on input "Select an option" at bounding box center [279, 81] width 8 height 8
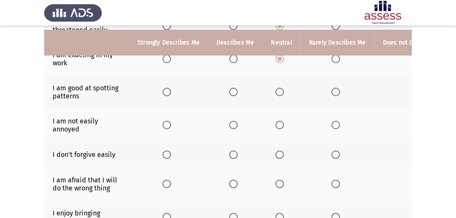
scroll to position [204, 0]
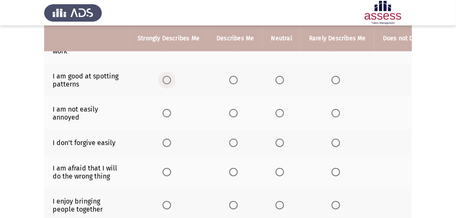
click at [165, 80] on span "Select an option" at bounding box center [167, 80] width 8 height 8
click at [165, 80] on input "Select an option" at bounding box center [167, 80] width 8 height 8
click at [278, 116] on span "Select an option" at bounding box center [279, 113] width 8 height 8
click at [278, 116] on input "Select an option" at bounding box center [279, 113] width 8 height 8
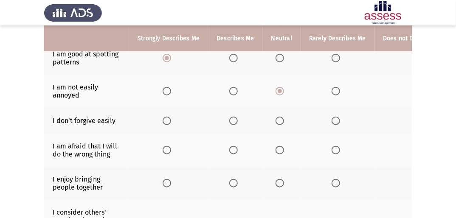
scroll to position [238, 0]
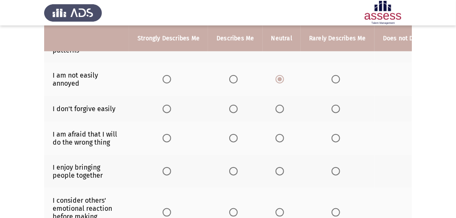
click at [279, 111] on span "Select an option" at bounding box center [279, 109] width 8 height 8
click at [279, 111] on input "Select an option" at bounding box center [279, 109] width 8 height 8
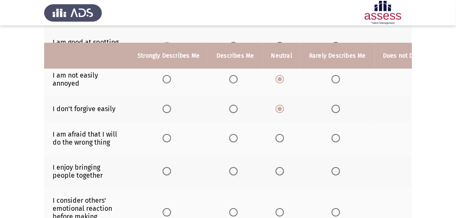
scroll to position [272, 0]
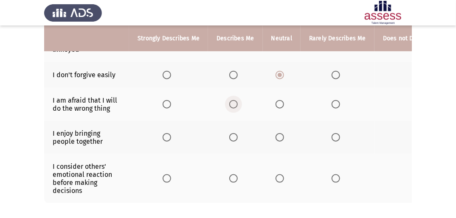
click at [235, 109] on span "Select an option" at bounding box center [233, 104] width 8 height 8
click at [235, 109] on input "Select an option" at bounding box center [233, 104] width 8 height 8
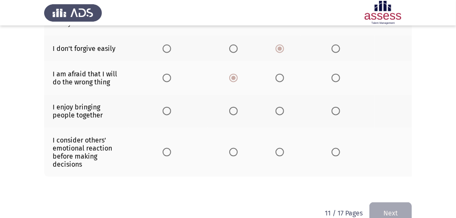
scroll to position [306, 0]
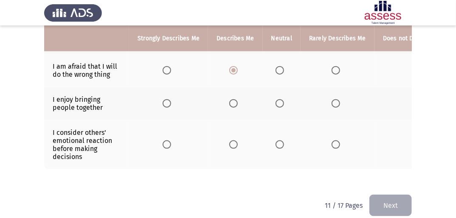
click at [168, 104] on span "Select an option" at bounding box center [167, 103] width 8 height 8
click at [168, 104] on input "Select an option" at bounding box center [167, 103] width 8 height 8
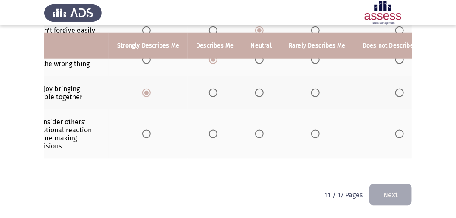
scroll to position [0, 27]
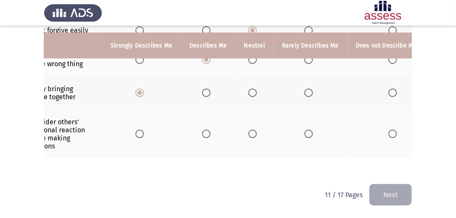
click at [388, 130] on span "Select an option" at bounding box center [392, 134] width 8 height 8
click at [388, 130] on input "Select an option" at bounding box center [392, 134] width 8 height 8
click at [396, 193] on button "Next" at bounding box center [390, 195] width 42 height 22
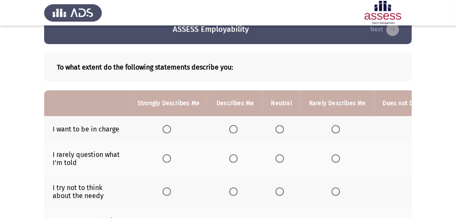
scroll to position [34, 0]
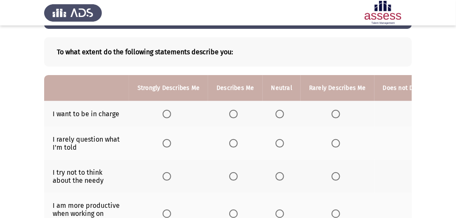
click at [278, 111] on span "Select an option" at bounding box center [279, 114] width 8 height 8
click at [278, 111] on input "Select an option" at bounding box center [279, 114] width 8 height 8
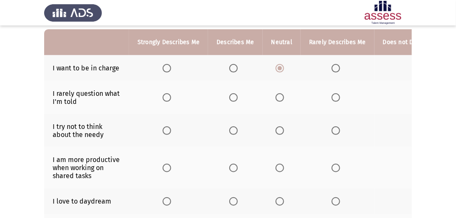
scroll to position [68, 0]
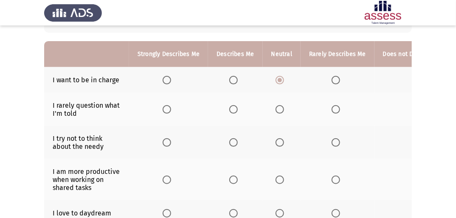
click at [168, 110] on span "Select an option" at bounding box center [167, 109] width 8 height 8
click at [168, 110] on input "Select an option" at bounding box center [167, 109] width 8 height 8
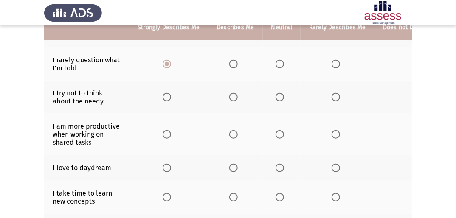
scroll to position [102, 0]
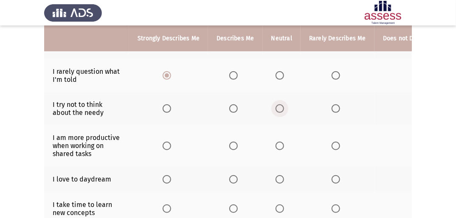
click at [280, 110] on span "Select an option" at bounding box center [279, 108] width 8 height 8
click at [280, 110] on input "Select an option" at bounding box center [279, 108] width 8 height 8
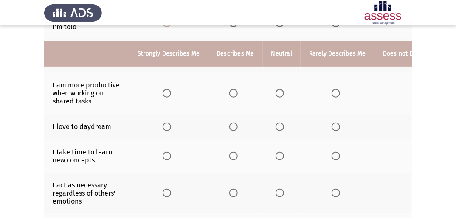
scroll to position [170, 0]
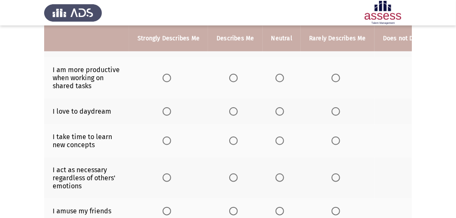
click at [163, 79] on span "Select an option" at bounding box center [167, 78] width 8 height 8
click at [163, 79] on input "Select an option" at bounding box center [167, 78] width 8 height 8
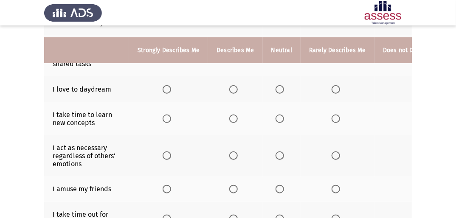
scroll to position [204, 0]
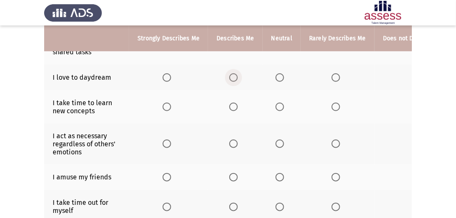
click at [236, 80] on span "Select an option" at bounding box center [233, 77] width 8 height 8
click at [236, 80] on input "Select an option" at bounding box center [233, 77] width 8 height 8
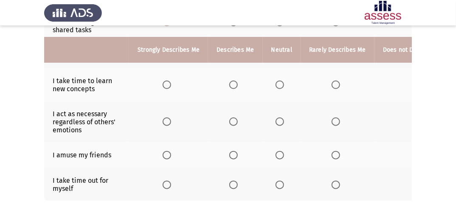
scroll to position [238, 0]
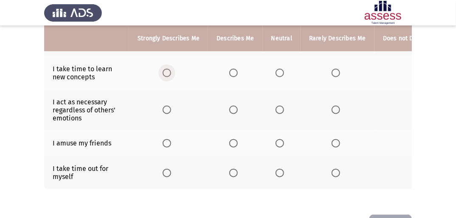
click at [165, 73] on span "Select an option" at bounding box center [167, 73] width 8 height 8
click at [165, 73] on input "Select an option" at bounding box center [167, 73] width 8 height 8
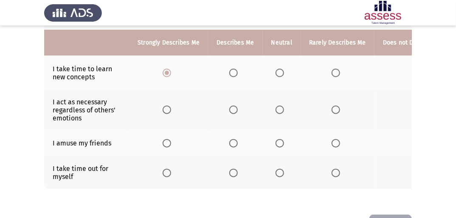
scroll to position [272, 0]
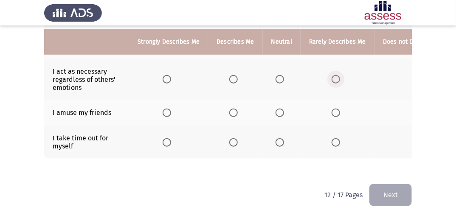
click at [333, 75] on span "Select an option" at bounding box center [336, 79] width 8 height 8
click at [333, 75] on input "Select an option" at bounding box center [336, 79] width 8 height 8
click at [231, 109] on span "Select an option" at bounding box center [233, 113] width 8 height 8
click at [231, 109] on input "Select an option" at bounding box center [233, 113] width 8 height 8
click at [334, 140] on span "Select an option" at bounding box center [336, 142] width 8 height 8
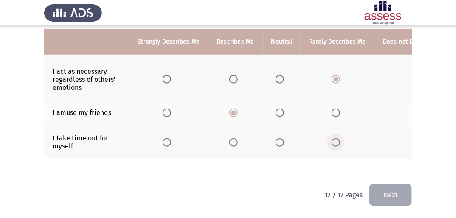
click at [334, 140] on input "Select an option" at bounding box center [336, 142] width 8 height 8
click at [378, 192] on button "Next" at bounding box center [390, 195] width 42 height 22
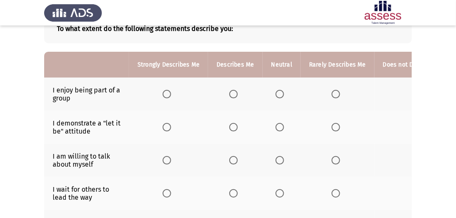
scroll to position [68, 0]
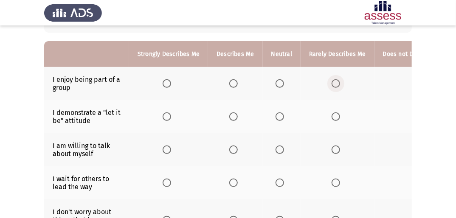
click at [333, 83] on span "Select an option" at bounding box center [336, 83] width 8 height 8
click at [333, 83] on input "Select an option" at bounding box center [336, 83] width 8 height 8
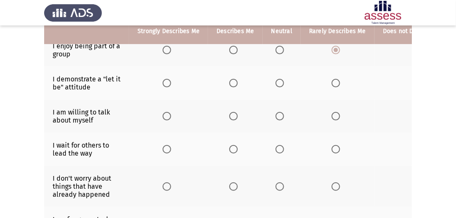
scroll to position [102, 0]
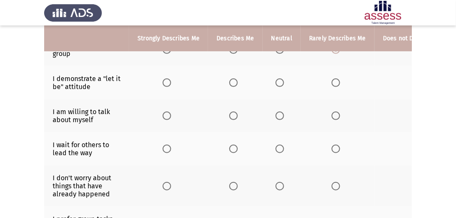
click at [236, 83] on label "Select an option" at bounding box center [235, 83] width 12 height 8
click at [236, 83] on input "Select an option" at bounding box center [233, 83] width 8 height 8
click at [278, 114] on span "Select an option" at bounding box center [279, 116] width 8 height 8
click at [278, 114] on input "Select an option" at bounding box center [279, 116] width 8 height 8
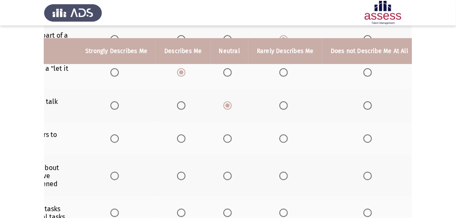
scroll to position [111, 0]
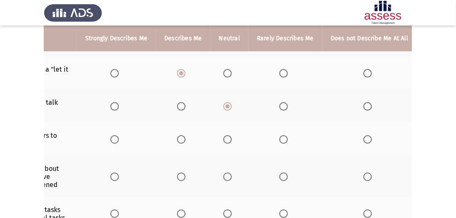
click at [367, 144] on span "Select an option" at bounding box center [367, 139] width 8 height 8
click at [367, 144] on input "Select an option" at bounding box center [367, 139] width 8 height 8
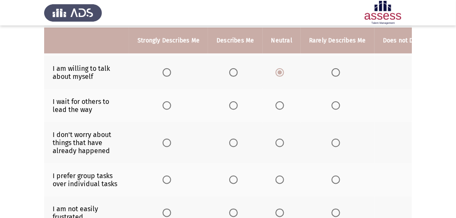
scroll to position [179, 0]
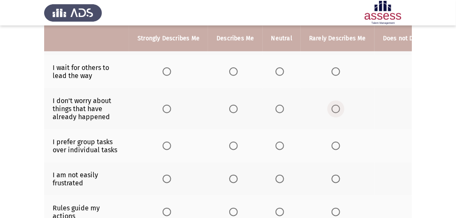
click at [336, 105] on span "Select an option" at bounding box center [336, 109] width 8 height 8
click at [336, 105] on input "Select an option" at bounding box center [336, 109] width 8 height 8
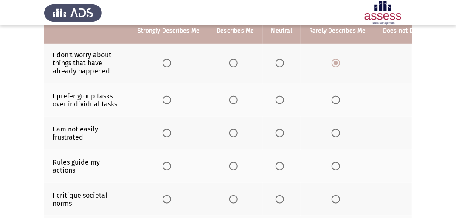
scroll to position [213, 0]
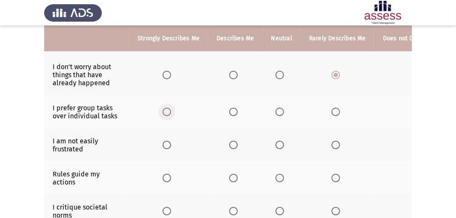
click at [165, 114] on span "Select an option" at bounding box center [167, 112] width 8 height 8
click at [165, 114] on input "Select an option" at bounding box center [167, 112] width 8 height 8
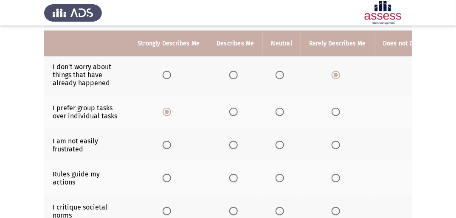
scroll to position [247, 0]
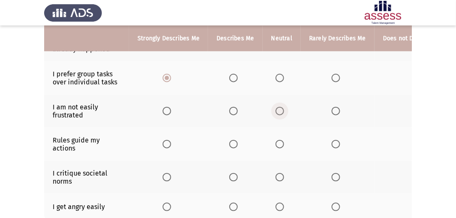
click at [281, 114] on span "Select an option" at bounding box center [279, 111] width 8 height 8
click at [281, 114] on input "Select an option" at bounding box center [279, 111] width 8 height 8
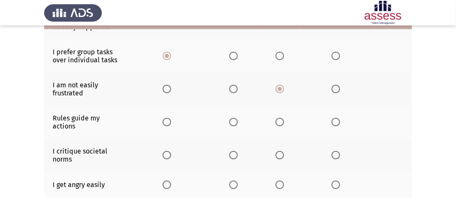
scroll to position [281, 0]
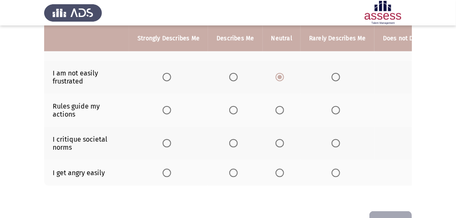
click at [165, 114] on span "Select an option" at bounding box center [167, 110] width 8 height 8
click at [165, 114] on input "Select an option" at bounding box center [167, 110] width 8 height 8
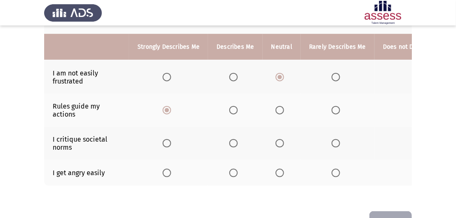
scroll to position [315, 0]
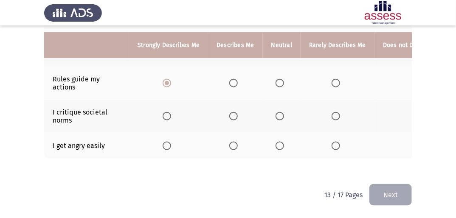
click at [236, 81] on span "Select an option" at bounding box center [233, 83] width 8 height 8
click at [236, 81] on input "Select an option" at bounding box center [233, 83] width 8 height 8
click at [279, 112] on span "Select an option" at bounding box center [279, 116] width 8 height 8
click at [279, 112] on input "Select an option" at bounding box center [279, 116] width 8 height 8
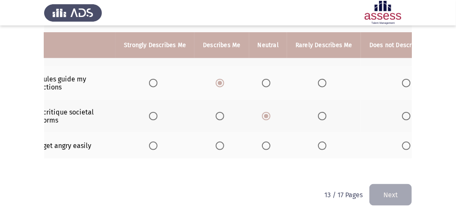
scroll to position [0, 52]
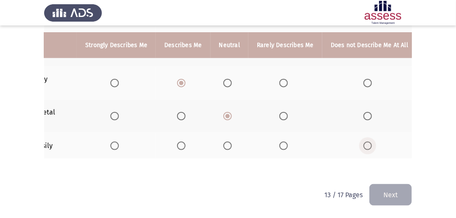
click at [363, 142] on span "Select an option" at bounding box center [367, 146] width 8 height 8
click at [363, 142] on input "Select an option" at bounding box center [367, 146] width 8 height 8
click at [379, 195] on button "Next" at bounding box center [390, 195] width 42 height 22
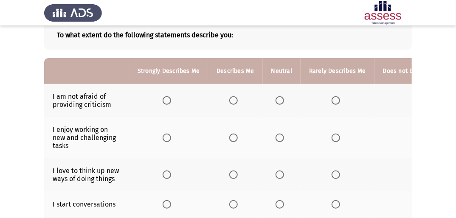
scroll to position [68, 0]
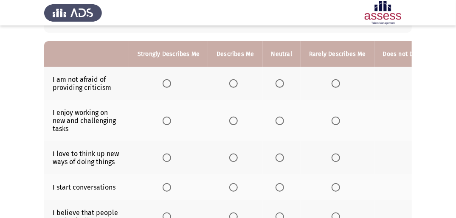
click at [233, 84] on span "Select an option" at bounding box center [233, 83] width 8 height 8
click at [233, 84] on input "Select an option" at bounding box center [233, 83] width 8 height 8
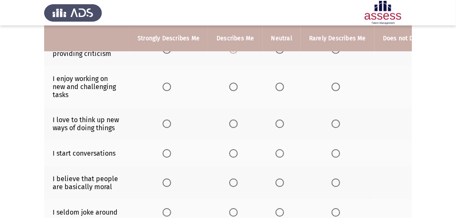
click at [164, 87] on span "Select an option" at bounding box center [167, 87] width 8 height 8
click at [164, 87] on input "Select an option" at bounding box center [167, 87] width 8 height 8
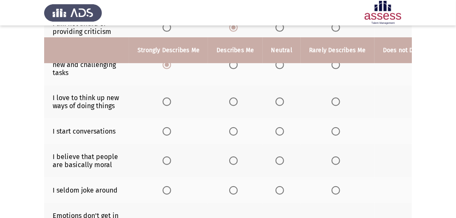
scroll to position [136, 0]
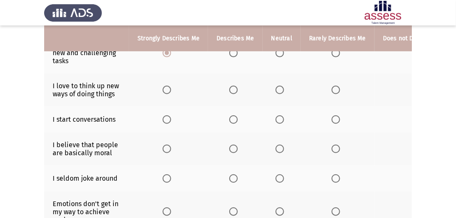
click at [164, 87] on span "Select an option" at bounding box center [167, 90] width 8 height 8
click at [164, 87] on input "Select an option" at bounding box center [167, 90] width 8 height 8
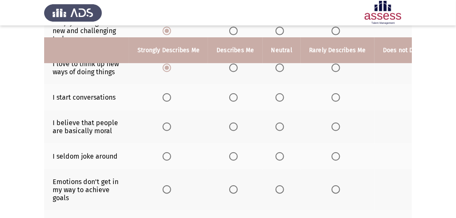
scroll to position [170, 0]
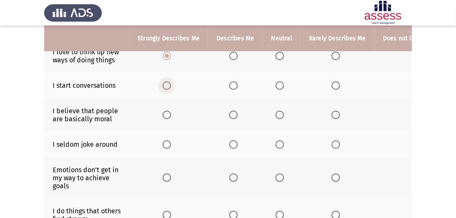
click at [164, 87] on span "Select an option" at bounding box center [167, 85] width 8 height 8
click at [164, 87] on input "Select an option" at bounding box center [167, 85] width 8 height 8
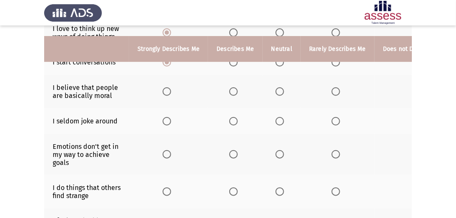
scroll to position [204, 0]
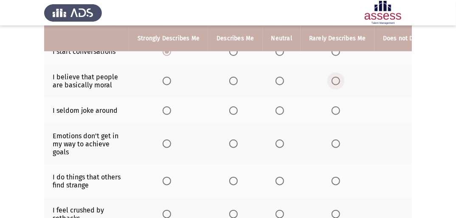
click at [333, 80] on span "Select an option" at bounding box center [336, 81] width 8 height 8
click at [333, 80] on input "Select an option" at bounding box center [336, 81] width 8 height 8
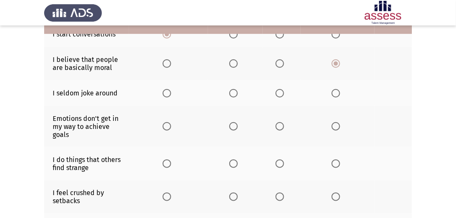
scroll to position [238, 0]
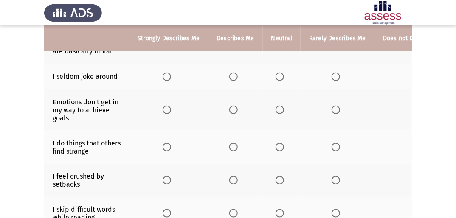
click at [276, 75] on span "Select an option" at bounding box center [279, 77] width 8 height 8
click at [276, 75] on input "Select an option" at bounding box center [279, 77] width 8 height 8
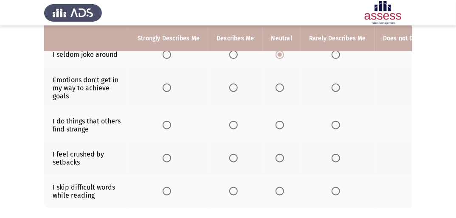
scroll to position [272, 0]
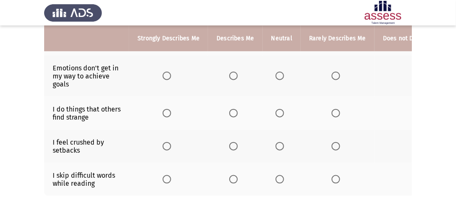
click at [169, 77] on span "Select an option" at bounding box center [167, 76] width 8 height 8
click at [169, 77] on input "Select an option" at bounding box center [167, 76] width 8 height 8
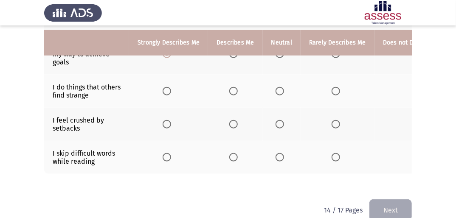
scroll to position [306, 0]
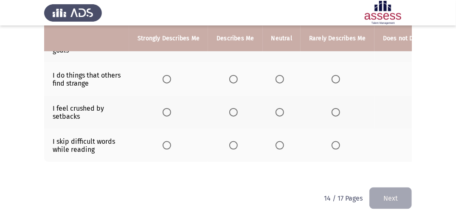
click at [229, 79] on span "Select an option" at bounding box center [233, 79] width 8 height 8
click at [229, 79] on input "Select an option" at bounding box center [233, 79] width 8 height 8
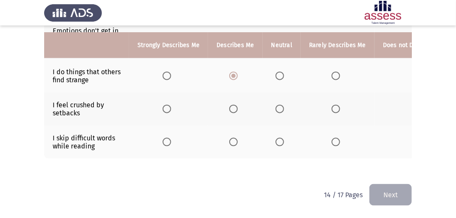
click at [277, 105] on span "Select an option" at bounding box center [279, 109] width 8 height 8
click at [277, 105] on input "Select an option" at bounding box center [279, 109] width 8 height 8
click at [168, 138] on span "Select an option" at bounding box center [167, 142] width 8 height 8
click at [168, 138] on input "Select an option" at bounding box center [167, 142] width 8 height 8
click at [388, 193] on button "Next" at bounding box center [390, 195] width 42 height 22
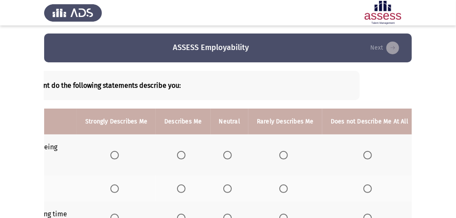
scroll to position [0, 0]
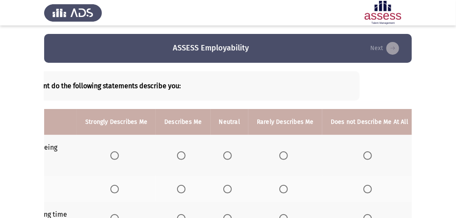
click at [363, 152] on span "Select an option" at bounding box center [367, 156] width 8 height 8
click at [363, 152] on input "Select an option" at bounding box center [367, 156] width 8 height 8
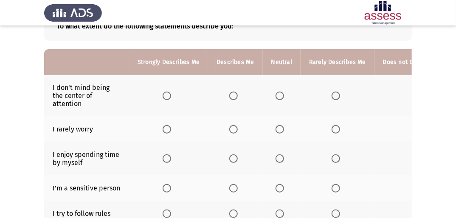
scroll to position [71, 0]
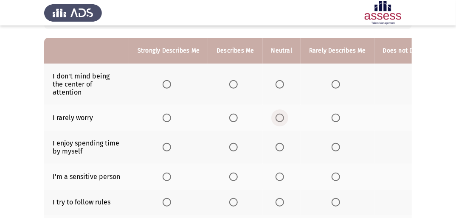
click at [278, 116] on span "Select an option" at bounding box center [279, 118] width 8 height 8
click at [278, 116] on input "Select an option" at bounding box center [279, 118] width 8 height 8
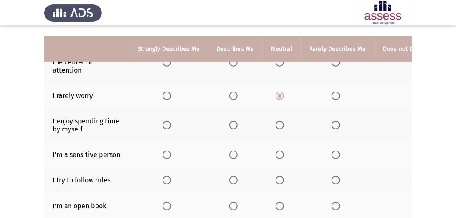
scroll to position [105, 0]
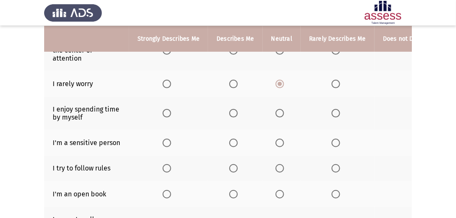
click at [236, 110] on span "Select an option" at bounding box center [233, 113] width 8 height 8
click at [236, 110] on input "Select an option" at bounding box center [233, 113] width 8 height 8
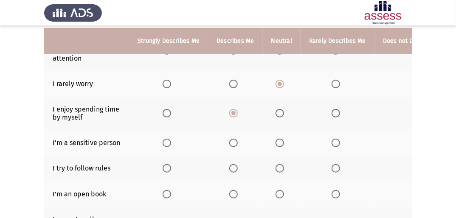
scroll to position [139, 0]
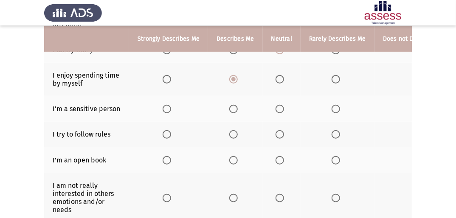
click at [278, 111] on span "Select an option" at bounding box center [279, 109] width 8 height 8
click at [278, 111] on input "Select an option" at bounding box center [279, 109] width 8 height 8
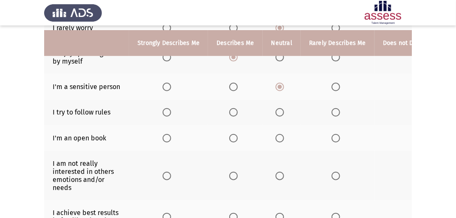
scroll to position [173, 0]
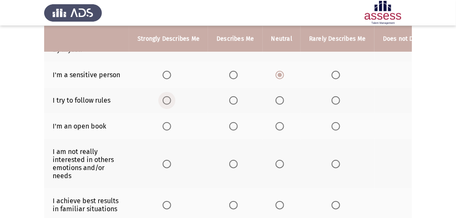
click at [164, 101] on span "Select an option" at bounding box center [167, 100] width 8 height 8
click at [164, 101] on input "Select an option" at bounding box center [167, 100] width 8 height 8
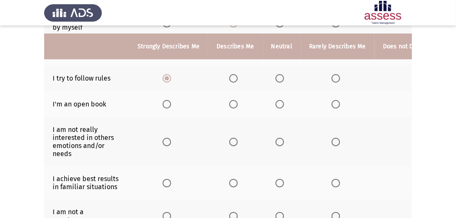
scroll to position [207, 0]
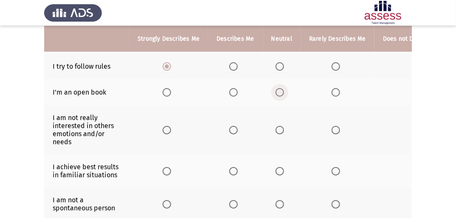
click at [276, 91] on span "Select an option" at bounding box center [279, 92] width 8 height 8
click at [276, 91] on input "Select an option" at bounding box center [279, 92] width 8 height 8
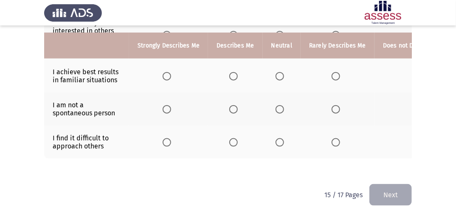
scroll to position [0, 52]
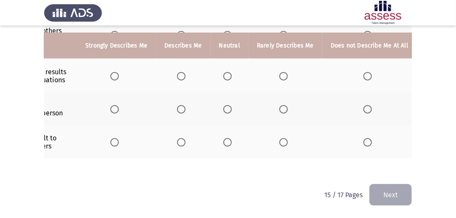
drag, startPoint x: 404, startPoint y: 175, endPoint x: 383, endPoint y: 146, distance: 36.0
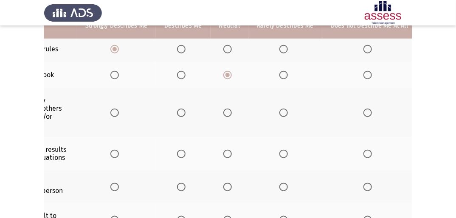
scroll to position [241, 0]
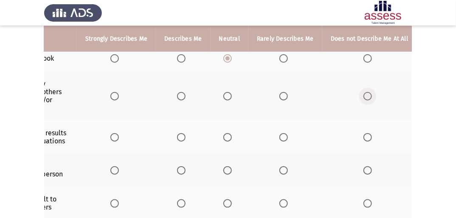
click at [367, 98] on span "Select an option" at bounding box center [367, 96] width 8 height 8
click at [367, 98] on input "Select an option" at bounding box center [367, 96] width 8 height 8
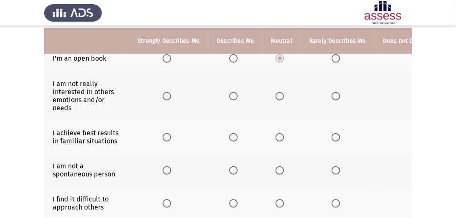
scroll to position [275, 0]
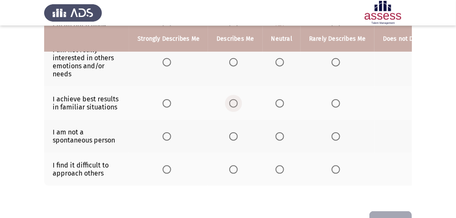
click at [233, 106] on span "Select an option" at bounding box center [233, 103] width 8 height 8
click at [233, 106] on input "Select an option" at bounding box center [233, 103] width 8 height 8
click at [277, 135] on span "Select an option" at bounding box center [279, 136] width 8 height 8
click at [277, 135] on input "Select an option" at bounding box center [279, 136] width 8 height 8
click at [276, 166] on span "Select an option" at bounding box center [279, 170] width 8 height 8
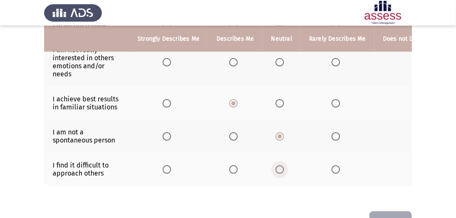
click at [276, 166] on input "Select an option" at bounding box center [279, 170] width 8 height 8
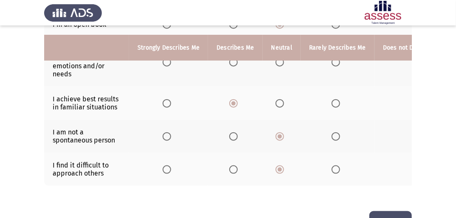
scroll to position [309, 0]
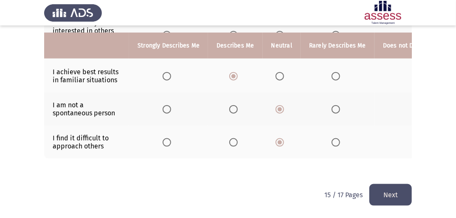
click at [390, 194] on button "Next" at bounding box center [390, 195] width 42 height 22
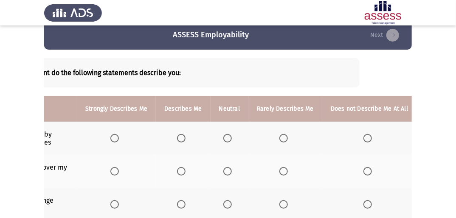
scroll to position [34, 0]
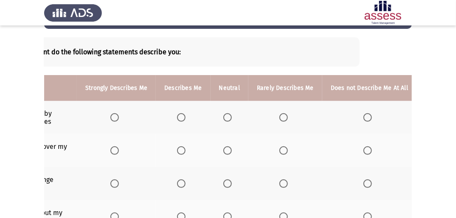
click at [363, 121] on span "Select an option" at bounding box center [367, 117] width 8 height 8
click at [363, 121] on input "Select an option" at bounding box center [367, 117] width 8 height 8
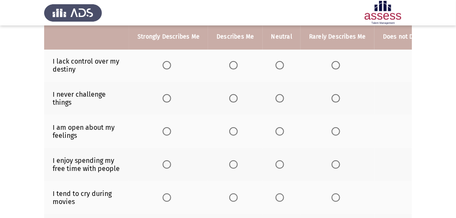
scroll to position [85, 0]
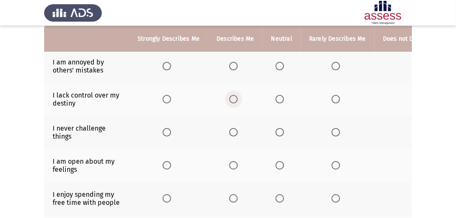
click at [233, 100] on span "Select an option" at bounding box center [233, 99] width 8 height 8
click at [233, 100] on input "Select an option" at bounding box center [233, 99] width 8 height 8
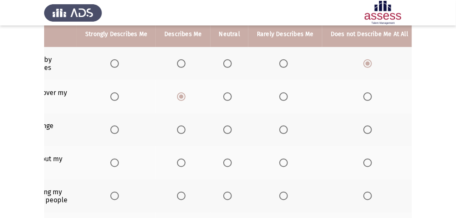
scroll to position [51, 0]
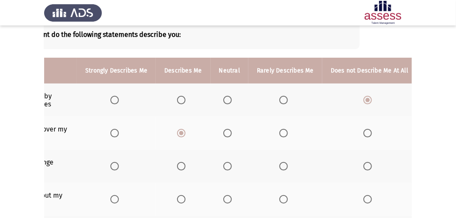
click at [363, 166] on span "Select an option" at bounding box center [367, 166] width 8 height 8
click at [363, 166] on input "Select an option" at bounding box center [367, 166] width 8 height 8
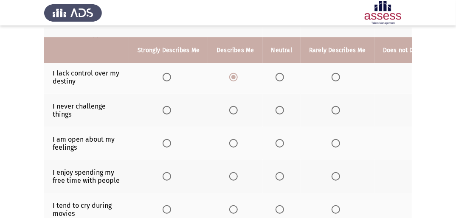
scroll to position [119, 0]
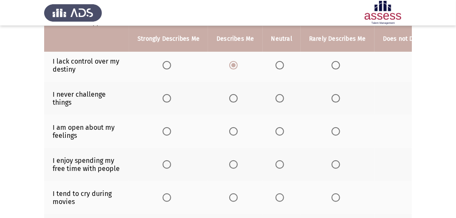
click at [278, 130] on span "Select an option" at bounding box center [279, 131] width 8 height 8
click at [278, 130] on input "Select an option" at bounding box center [279, 131] width 8 height 8
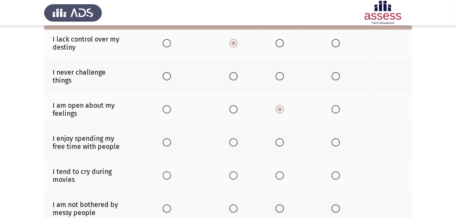
scroll to position [153, 0]
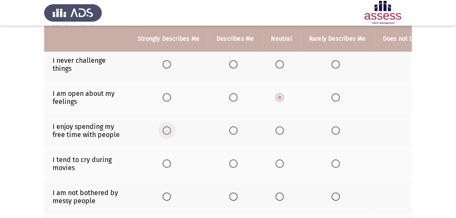
click at [166, 134] on span "Select an option" at bounding box center [167, 130] width 8 height 8
click at [166, 134] on input "Select an option" at bounding box center [167, 130] width 8 height 8
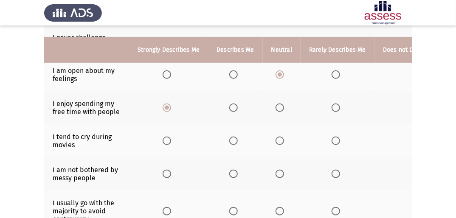
scroll to position [187, 0]
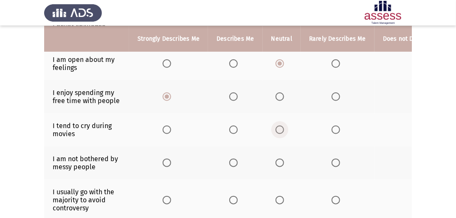
click at [279, 133] on span "Select an option" at bounding box center [279, 130] width 8 height 8
click at [279, 133] on input "Select an option" at bounding box center [279, 130] width 8 height 8
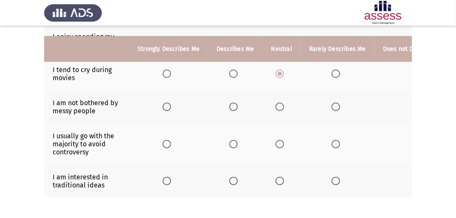
scroll to position [255, 0]
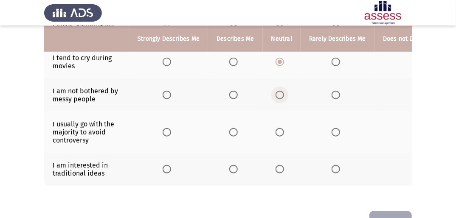
click at [275, 98] on span "Select an option" at bounding box center [279, 95] width 8 height 8
click at [275, 98] on input "Select an option" at bounding box center [279, 95] width 8 height 8
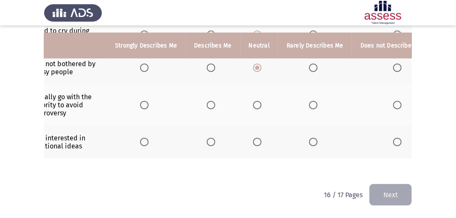
scroll to position [0, 27]
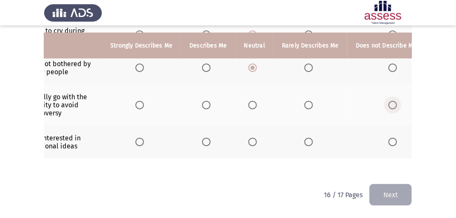
click at [388, 101] on span "Select an option" at bounding box center [392, 105] width 8 height 8
click at [388, 101] on input "Select an option" at bounding box center [392, 105] width 8 height 8
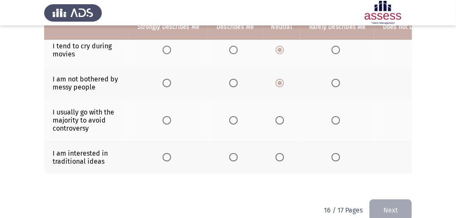
scroll to position [255, 0]
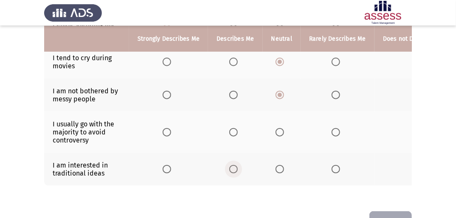
click at [233, 173] on span "Select an option" at bounding box center [233, 169] width 8 height 8
click at [233, 173] on input "Select an option" at bounding box center [233, 169] width 8 height 8
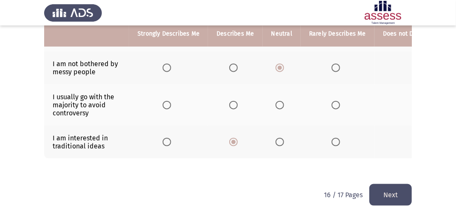
scroll to position [289, 0]
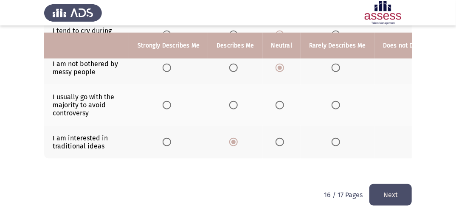
click at [391, 193] on button "Next" at bounding box center [390, 195] width 42 height 22
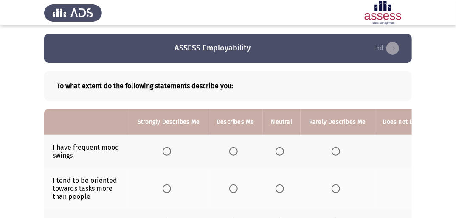
scroll to position [34, 0]
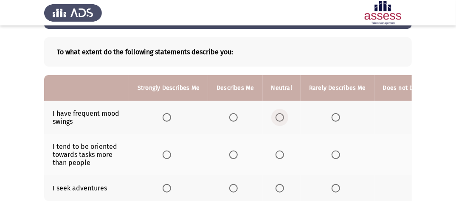
click at [279, 117] on span "Select an option" at bounding box center [279, 117] width 8 height 8
click at [279, 117] on input "Select an option" at bounding box center [279, 117] width 8 height 8
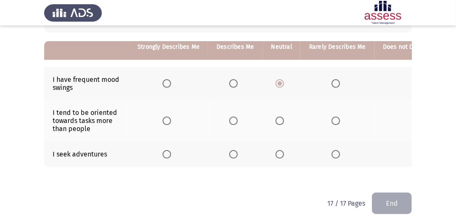
scroll to position [82, 0]
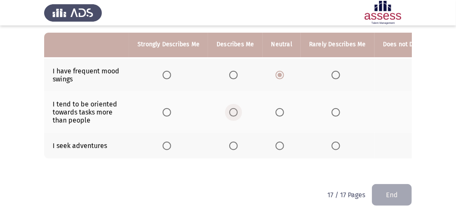
click at [235, 109] on span "Select an option" at bounding box center [233, 112] width 8 height 8
click at [235, 109] on input "Select an option" at bounding box center [233, 112] width 8 height 8
click at [282, 142] on label "Select an option" at bounding box center [281, 146] width 12 height 8
click at [282, 142] on input "Select an option" at bounding box center [279, 146] width 8 height 8
click at [391, 196] on button "End" at bounding box center [392, 195] width 40 height 22
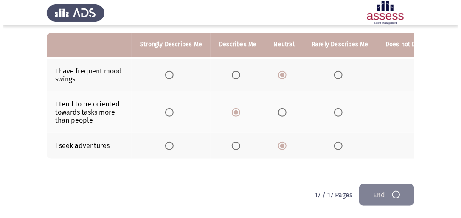
scroll to position [0, 0]
